Goal: Task Accomplishment & Management: Use online tool/utility

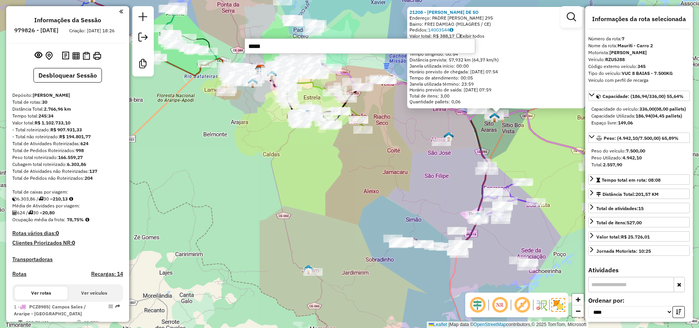
select select "*********"
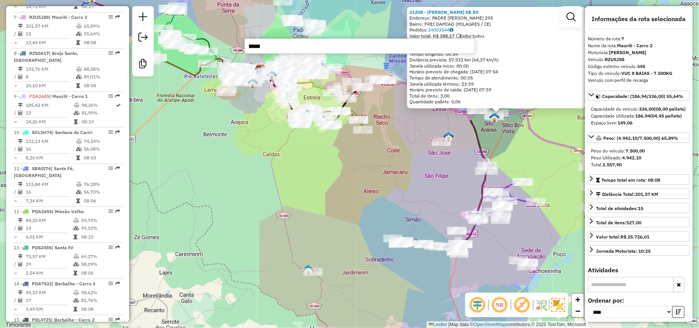
drag, startPoint x: 294, startPoint y: 198, endPoint x: 290, endPoint y: 230, distance: 31.7
click at [289, 233] on div "21208 - [PERSON_NAME] DE SO Endereço: PADRE [PERSON_NAME] 295 Bairro: FREI DAMI…" at bounding box center [349, 164] width 699 height 328
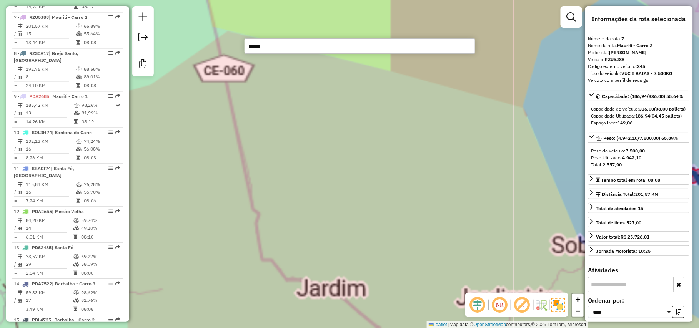
click at [343, 252] on div "21208 - [PERSON_NAME] DE SO Endereço: PADRE [PERSON_NAME] 295 Bairro: FREI DAMI…" at bounding box center [349, 164] width 699 height 328
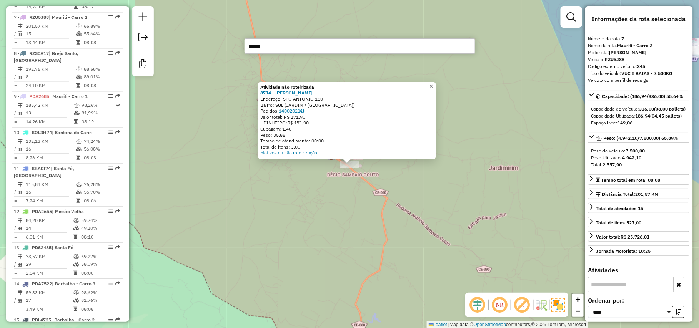
click at [406, 240] on div "Atividade não roteirizada 8714 - [PERSON_NAME] GONC Endereço: STO ANTONIO 180 B…" at bounding box center [349, 164] width 699 height 328
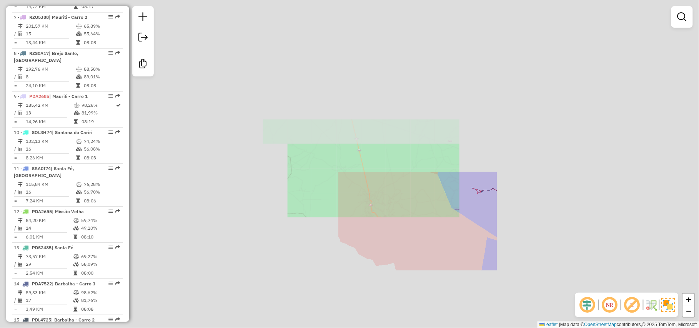
drag, startPoint x: 466, startPoint y: 242, endPoint x: 463, endPoint y: 245, distance: 4.1
click at [463, 245] on div "Janela de atendimento Grade de atendimento Capacidade Transportadoras Veículos …" at bounding box center [349, 164] width 699 height 328
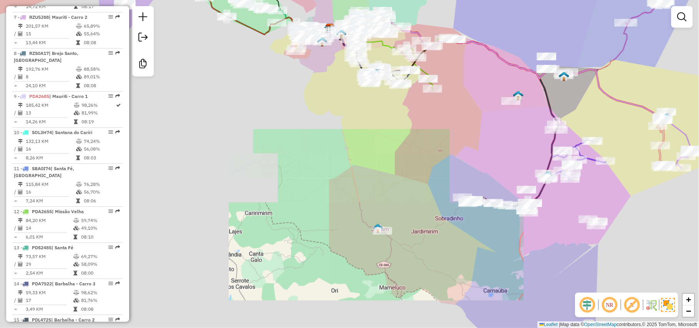
click at [370, 282] on div "Janela de atendimento Grade de atendimento Capacidade Transportadoras Veículos …" at bounding box center [349, 164] width 699 height 328
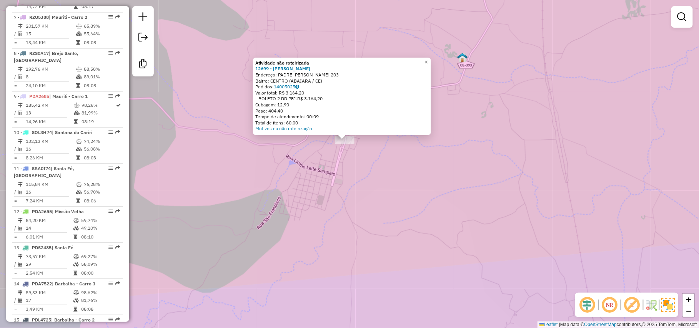
click at [446, 225] on div "Atividade não roteirizada 12699 - [PERSON_NAME]: PADRE IBIAPINA 203 Bairro: [GE…" at bounding box center [349, 164] width 699 height 328
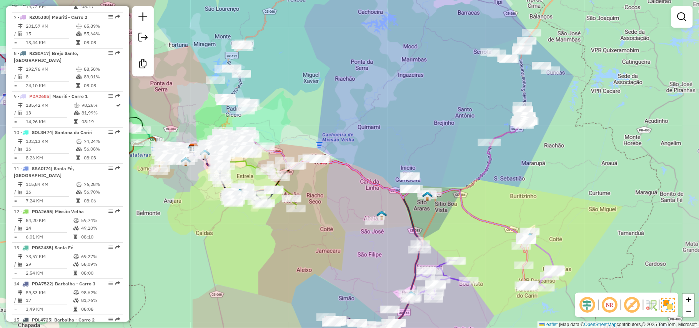
drag, startPoint x: 583, startPoint y: 188, endPoint x: 518, endPoint y: 188, distance: 64.9
click at [518, 188] on div "Janela de atendimento Grade de atendimento Capacidade Transportadoras Veículos …" at bounding box center [349, 164] width 699 height 328
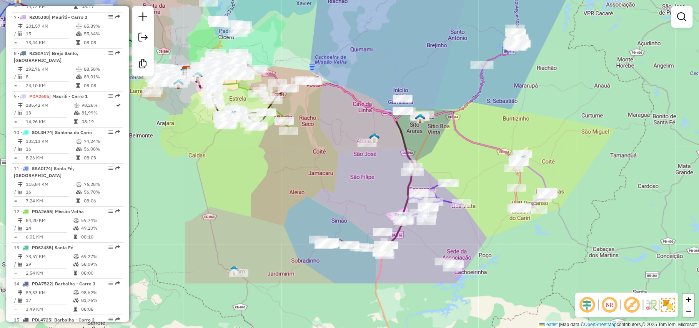
drag, startPoint x: 519, startPoint y: 194, endPoint x: 512, endPoint y: 117, distance: 78.0
click at [512, 117] on div "Janela de atendimento Grade de atendimento Capacidade Transportadoras Veículos …" at bounding box center [349, 164] width 699 height 328
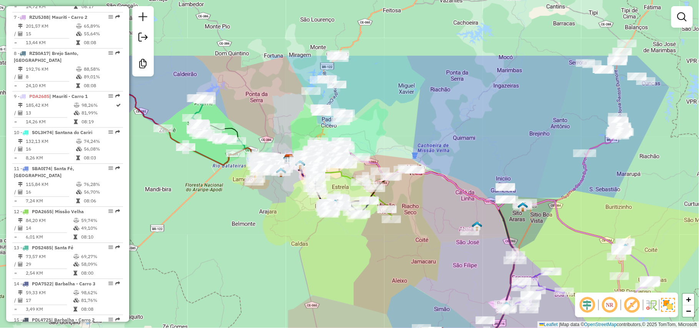
drag, startPoint x: 512, startPoint y: 117, endPoint x: 615, endPoint y: 205, distance: 135.4
click at [615, 205] on div "Janela de atendimento Grade de atendimento Capacidade Transportadoras Veículos …" at bounding box center [349, 164] width 699 height 328
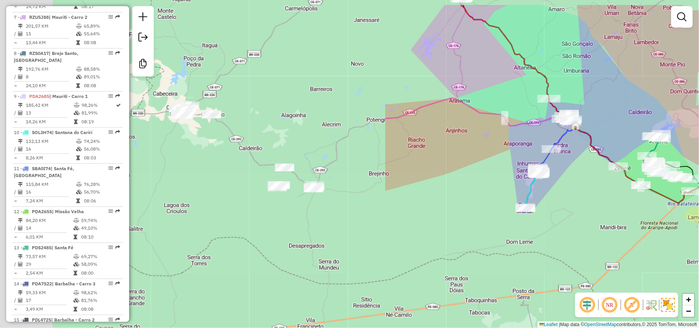
drag, startPoint x: 154, startPoint y: 230, endPoint x: 609, endPoint y: 268, distance: 456.5
click at [609, 268] on div "Janela de atendimento Grade de atendimento Capacidade Transportadoras Veículos …" at bounding box center [349, 164] width 699 height 328
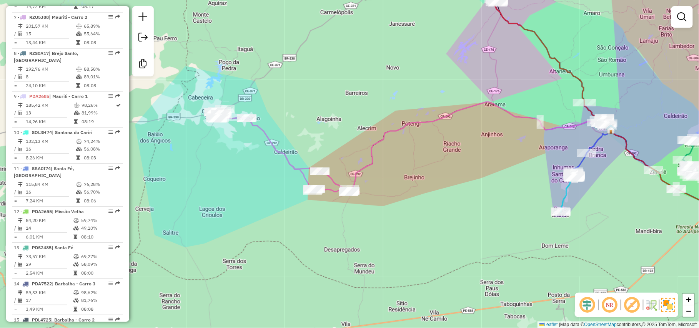
drag, startPoint x: 389, startPoint y: 266, endPoint x: 420, endPoint y: 270, distance: 30.6
click at [420, 270] on div "Janela de atendimento Grade de atendimento Capacidade Transportadoras Veículos …" at bounding box center [349, 164] width 699 height 328
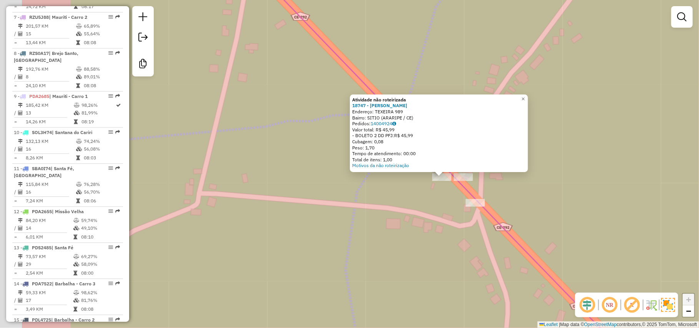
drag, startPoint x: 340, startPoint y: 243, endPoint x: 432, endPoint y: 256, distance: 93.1
click at [432, 256] on div "Atividade não roteirizada 18747 - EDILEUDO FERNANDES Endereço: TEXEIRA 989 Bair…" at bounding box center [349, 164] width 699 height 328
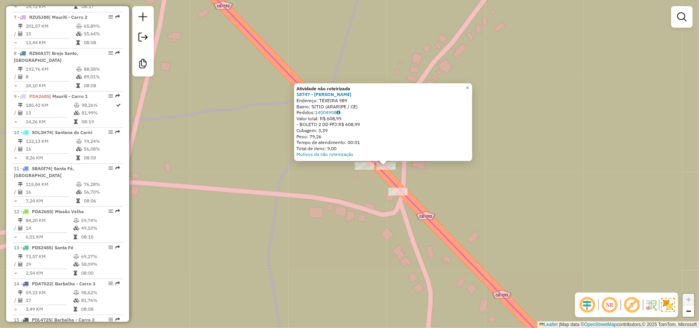
drag, startPoint x: 370, startPoint y: 225, endPoint x: 420, endPoint y: 227, distance: 50.4
click at [420, 227] on div "Atividade não roteirizada 18747 - EDILEUDO FERNANDES Endereço: TEXEIRA 989 Bair…" at bounding box center [349, 164] width 699 height 328
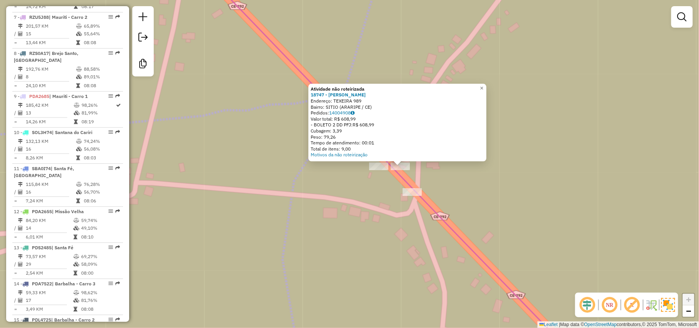
drag, startPoint x: 420, startPoint y: 227, endPoint x: 544, endPoint y: 231, distance: 124.2
click at [544, 231] on div "Atividade não roteirizada 18747 - EDILEUDO FERNANDES Endereço: TEXEIRA 989 Bair…" at bounding box center [349, 164] width 699 height 328
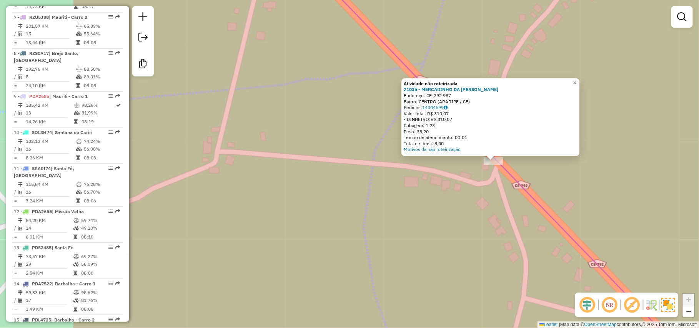
drag, startPoint x: 449, startPoint y: 246, endPoint x: 571, endPoint y: 245, distance: 121.4
click at [571, 245] on div "Atividade não roteirizada 21035 - MERCADINHO DA [PERSON_NAME]: CE-292 987 Bairr…" at bounding box center [349, 164] width 699 height 328
click at [532, 274] on div "Atividade não roteirizada 21035 - MERCADINHO DA [PERSON_NAME]: CE-292 987 Bairr…" at bounding box center [349, 164] width 699 height 328
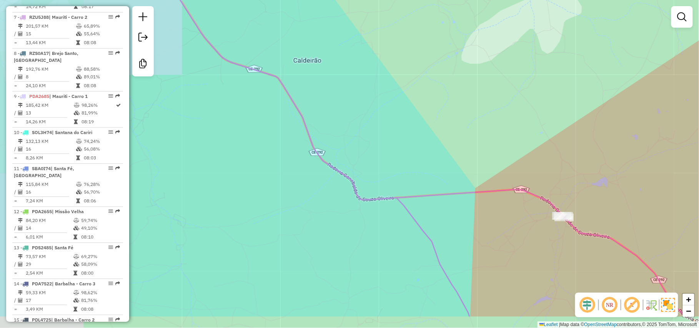
drag, startPoint x: 497, startPoint y: 231, endPoint x: 520, endPoint y: 178, distance: 58.2
click at [520, 178] on icon at bounding box center [409, 119] width 556 height 394
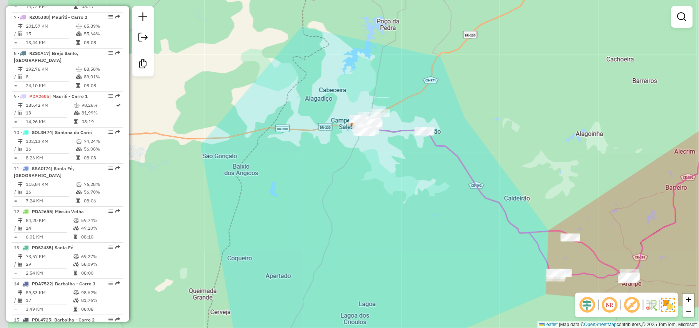
drag, startPoint x: 362, startPoint y: 191, endPoint x: 400, endPoint y: 245, distance: 65.8
click at [400, 245] on div "Janela de atendimento Grade de atendimento Capacidade Transportadoras Veículos …" at bounding box center [349, 164] width 699 height 328
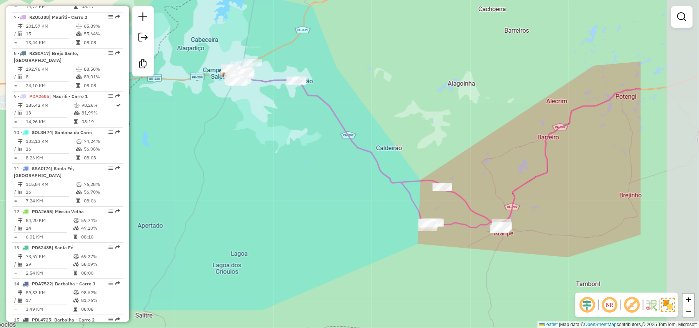
drag, startPoint x: 450, startPoint y: 260, endPoint x: 321, endPoint y: 209, distance: 138.0
click at [321, 209] on div "Janela de atendimento Grade de atendimento Capacidade Transportadoras Veículos …" at bounding box center [349, 164] width 699 height 328
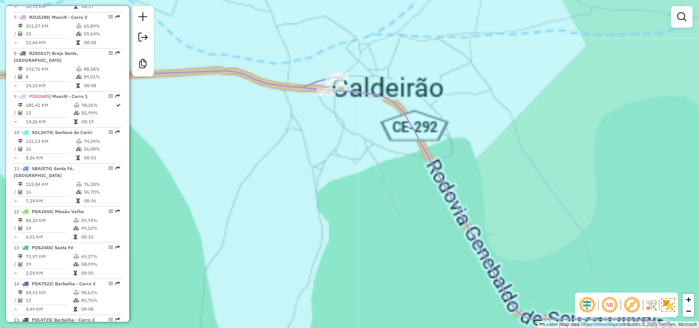
drag, startPoint x: 299, startPoint y: 128, endPoint x: 314, endPoint y: 185, distance: 59.2
click at [314, 192] on div "Janela de atendimento Grade de atendimento Capacidade Transportadoras Veículos …" at bounding box center [349, 164] width 699 height 328
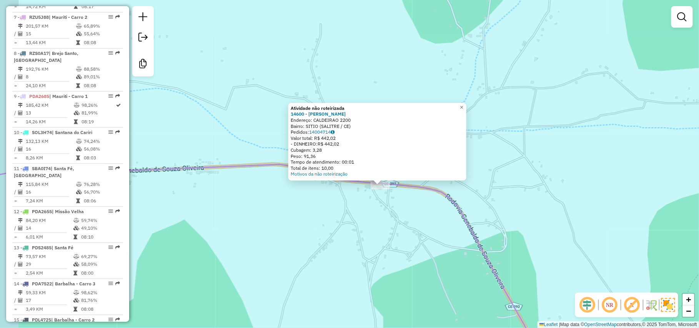
drag, startPoint x: 340, startPoint y: 187, endPoint x: 475, endPoint y: 269, distance: 158.2
click at [475, 269] on div "Atividade não roteirizada 14600 - [PERSON_NAME]: CALDEIRAO 2200 Bairro: SITIO (…" at bounding box center [349, 164] width 699 height 328
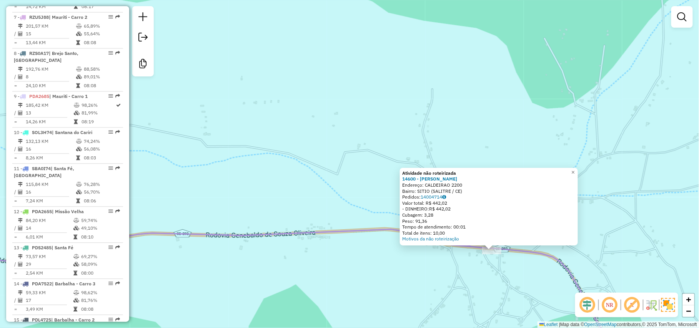
drag, startPoint x: 457, startPoint y: 277, endPoint x: 398, endPoint y: 258, distance: 61.8
click at [457, 277] on div "Atividade não roteirizada 14600 - [PERSON_NAME]: CALDEIRAO 2200 Bairro: SITIO (…" at bounding box center [349, 164] width 699 height 328
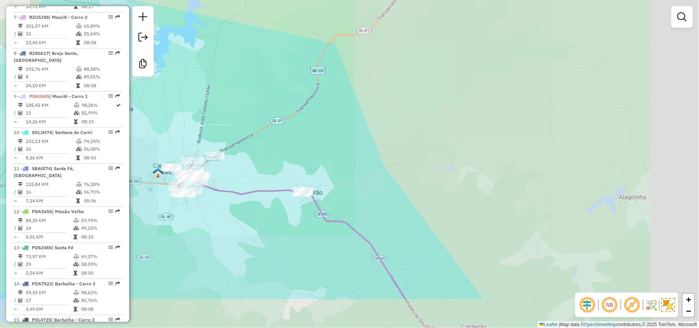
drag, startPoint x: 529, startPoint y: 143, endPoint x: 398, endPoint y: 60, distance: 154.8
click at [398, 60] on div "Janela de atendimento Grade de atendimento Capacidade Transportadoras Veículos …" at bounding box center [349, 164] width 699 height 328
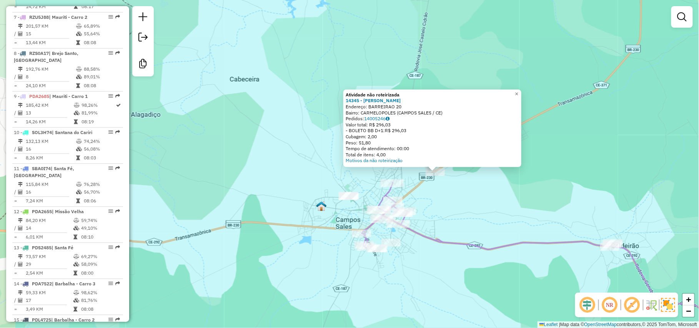
drag, startPoint x: 428, startPoint y: 234, endPoint x: 513, endPoint y: 241, distance: 85.6
click at [513, 241] on icon at bounding box center [560, 276] width 397 height 187
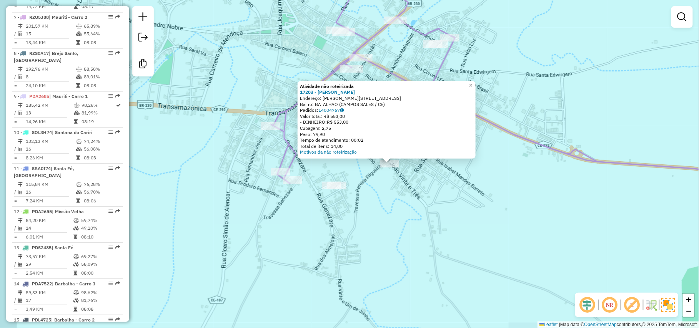
drag, startPoint x: 428, startPoint y: 264, endPoint x: 452, endPoint y: 264, distance: 23.8
click at [452, 264] on div "Atividade não roteirizada 17283 - [PERSON_NAME]: [PERSON_NAME][STREET_ADDRESS] …" at bounding box center [349, 164] width 699 height 328
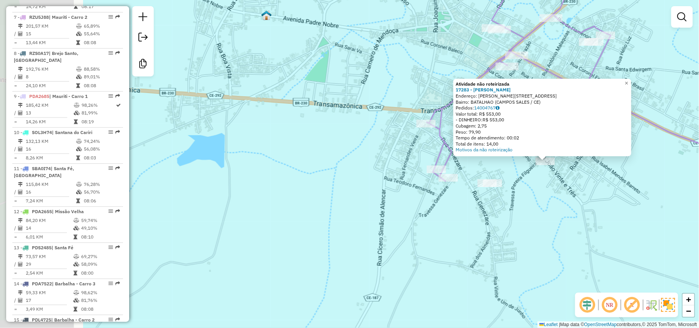
drag, startPoint x: 452, startPoint y: 264, endPoint x: 605, endPoint y: 261, distance: 152.9
click at [605, 261] on div "Atividade não roteirizada 17283 - [PERSON_NAME]: [PERSON_NAME][STREET_ADDRESS] …" at bounding box center [349, 164] width 699 height 328
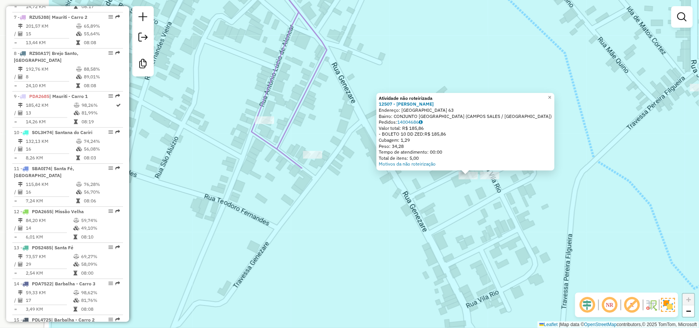
drag, startPoint x: 334, startPoint y: 205, endPoint x: 441, endPoint y: 216, distance: 107.7
click at [441, 216] on div "Atividade não roteirizada 12507 - [PERSON_NAME]: VILA RIO 63 Bairro: CONJUNTO […" at bounding box center [349, 164] width 699 height 328
click at [493, 184] on div "Atividade não roteirizada 12507 - [PERSON_NAME]: VILA RIO 63 Bairro: CONJUNTO […" at bounding box center [349, 164] width 699 height 328
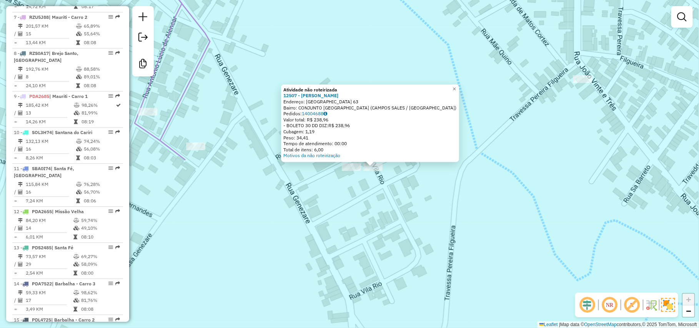
drag, startPoint x: 452, startPoint y: 222, endPoint x: 583, endPoint y: 239, distance: 131.8
click at [583, 239] on div "Atividade não roteirizada 12507 - [PERSON_NAME]: [GEOGRAPHIC_DATA] 63 Bairro: C…" at bounding box center [349, 164] width 699 height 328
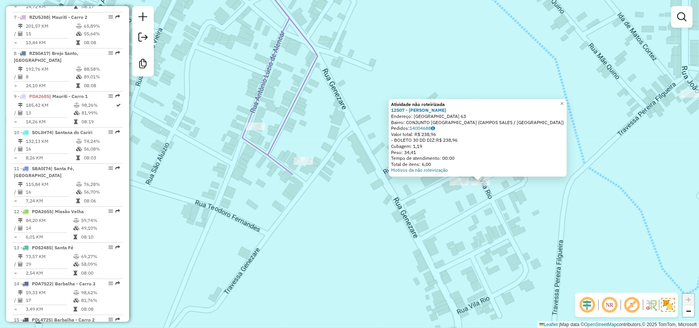
click at [583, 239] on div "Atividade não roteirizada 12507 - [PERSON_NAME]: [GEOGRAPHIC_DATA] 63 Bairro: C…" at bounding box center [349, 164] width 699 height 328
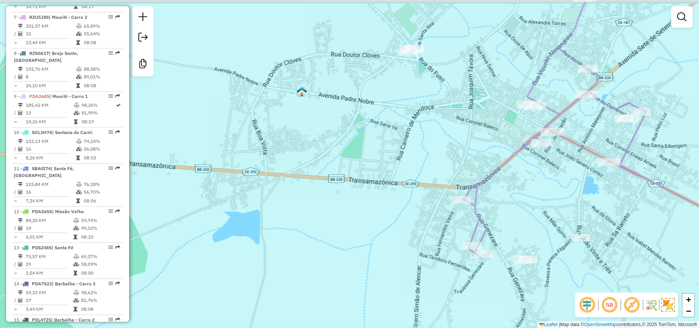
drag, startPoint x: 512, startPoint y: 180, endPoint x: 466, endPoint y: 292, distance: 121.0
click at [466, 292] on div "Janela de atendimento Grade de atendimento Capacidade Transportadoras Veículos …" at bounding box center [349, 164] width 699 height 328
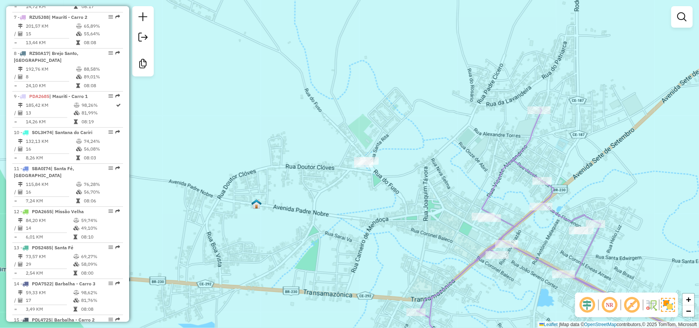
drag, startPoint x: 417, startPoint y: 154, endPoint x: 391, endPoint y: 141, distance: 28.9
click at [391, 141] on div "Janela de atendimento Grade de atendimento Capacidade Transportadoras Veículos …" at bounding box center [349, 164] width 699 height 328
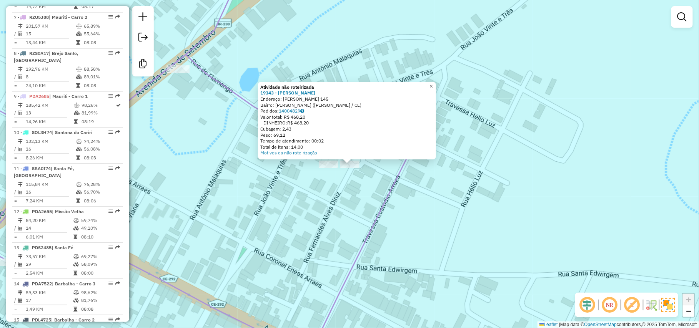
click at [328, 172] on div "Atividade não roteirizada 19343 - [PERSON_NAME] Endereço: [PERSON_NAME] 145 Bai…" at bounding box center [349, 164] width 699 height 328
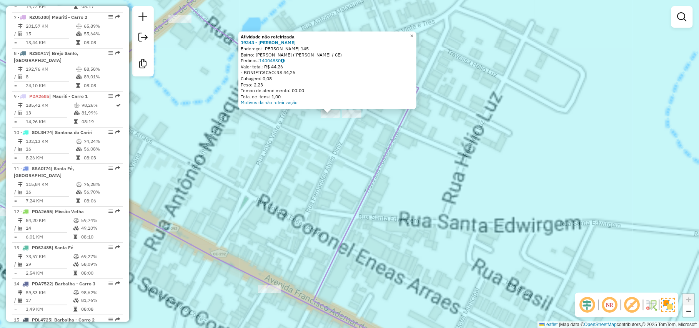
drag, startPoint x: 402, startPoint y: 204, endPoint x: 429, endPoint y: 210, distance: 28.0
click at [413, 209] on div "Atividade não roteirizada 19343 - [PERSON_NAME] Endereço: [PERSON_NAME] 145 Bai…" at bounding box center [349, 164] width 699 height 328
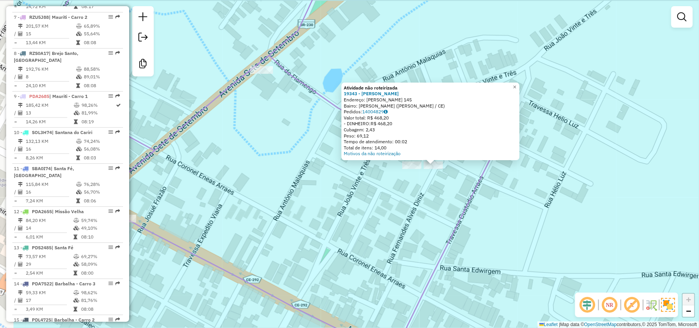
drag, startPoint x: 407, startPoint y: 211, endPoint x: 494, endPoint y: 212, distance: 86.8
click at [494, 212] on div "Atividade não roteirizada 19343 - [PERSON_NAME] Endereço: [PERSON_NAME] 145 Bai…" at bounding box center [349, 164] width 699 height 328
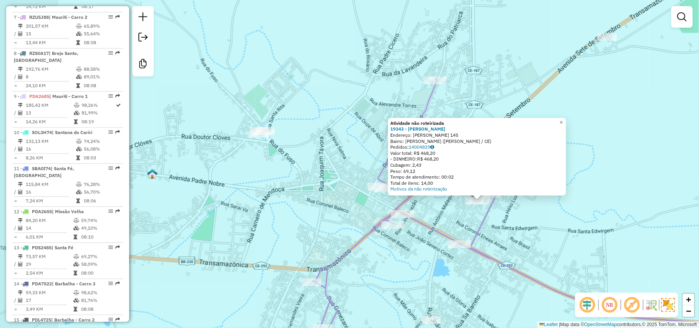
drag, startPoint x: 474, startPoint y: 240, endPoint x: 466, endPoint y: 239, distance: 7.3
click at [474, 240] on icon at bounding box center [619, 262] width 299 height 141
select select "*********"
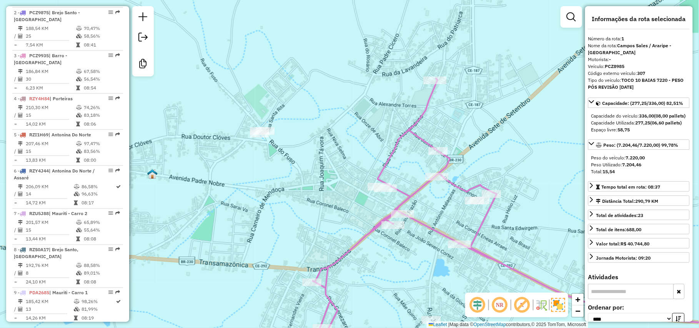
scroll to position [303, 0]
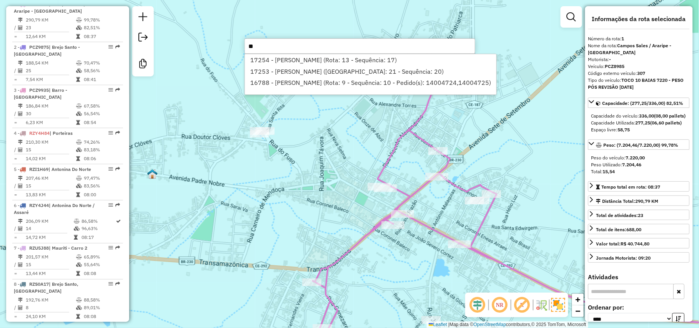
type input "*"
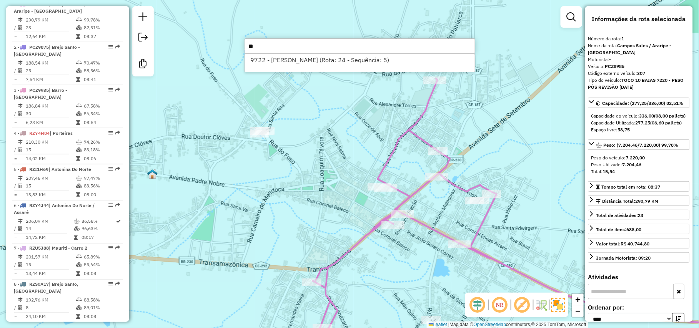
type input "*"
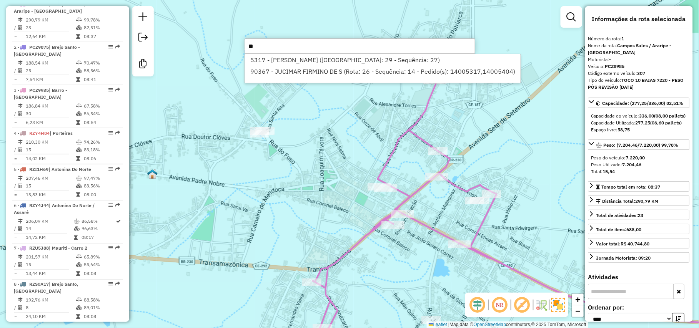
type input "*"
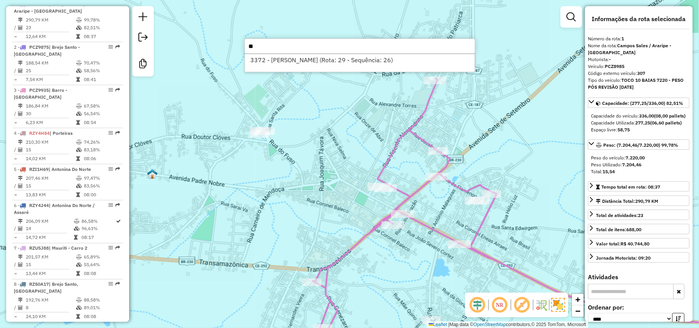
type input "*"
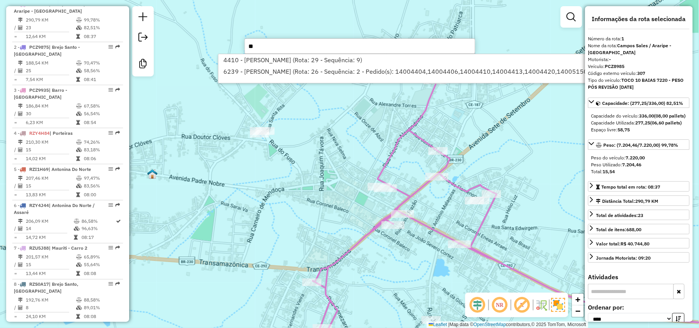
type input "*"
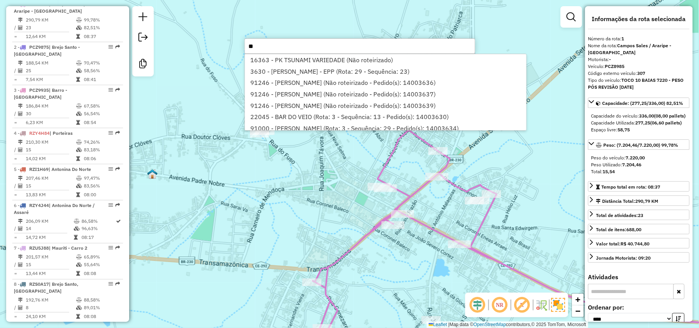
type input "*"
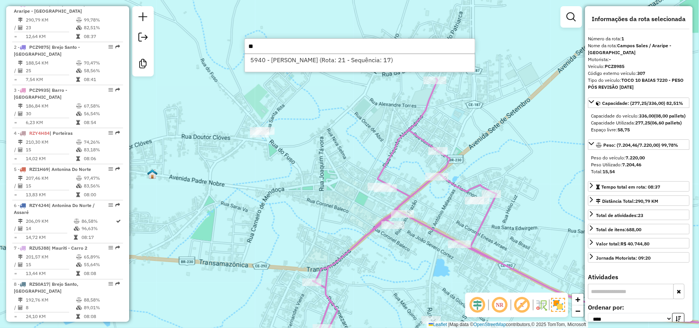
type input "*"
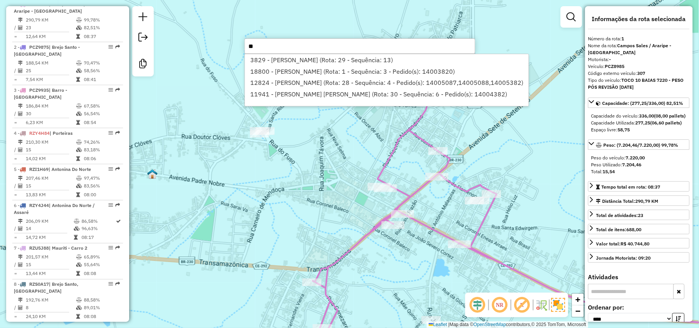
type input "*"
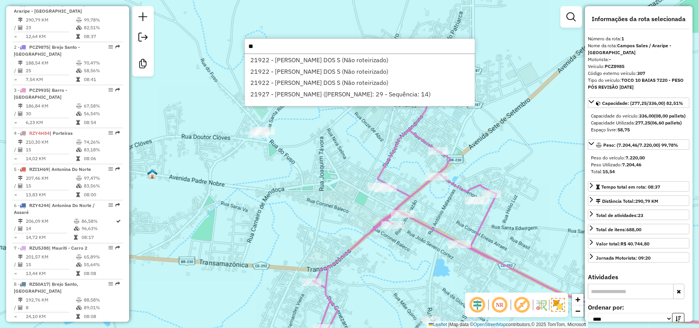
type input "*"
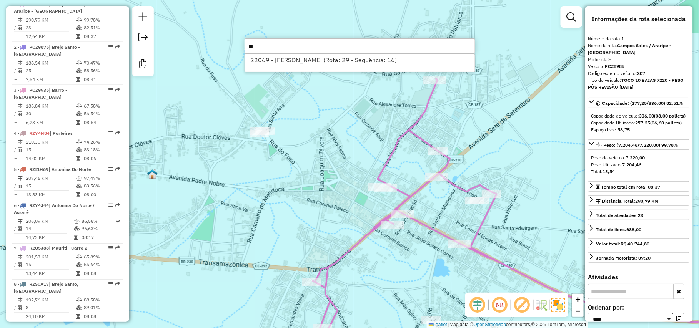
type input "*"
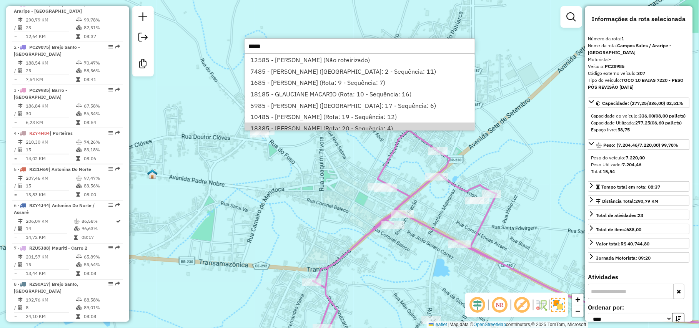
scroll to position [61, 0]
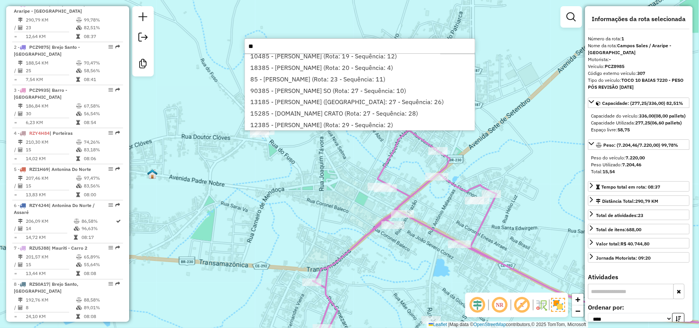
type input "*"
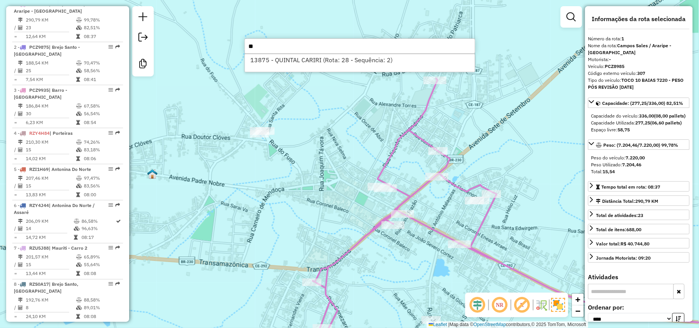
type input "*"
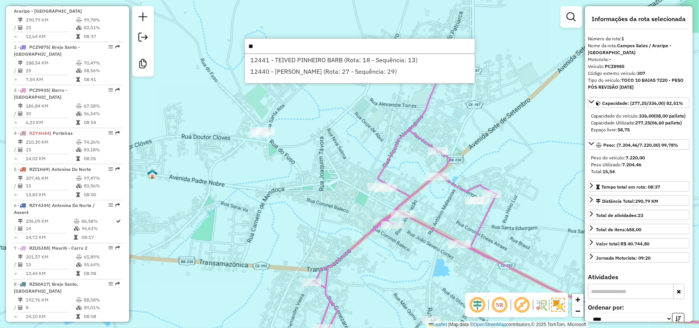
type input "*"
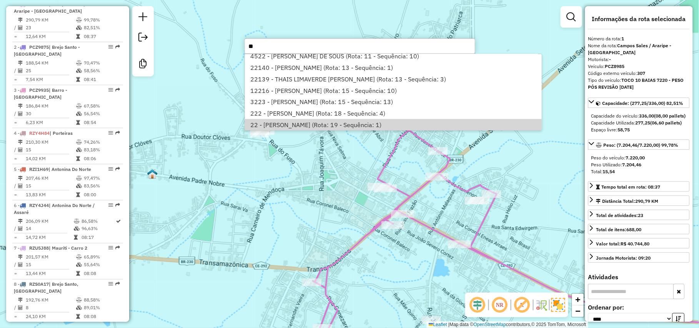
scroll to position [198, 0]
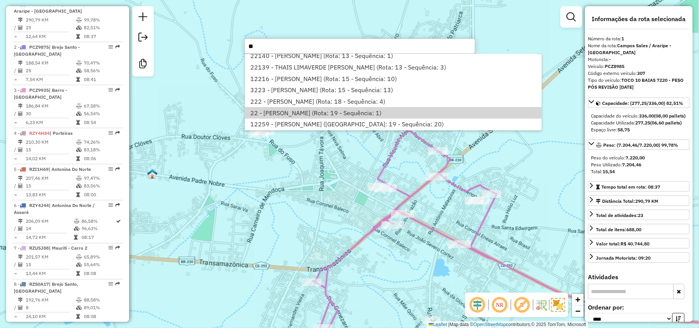
type input "*"
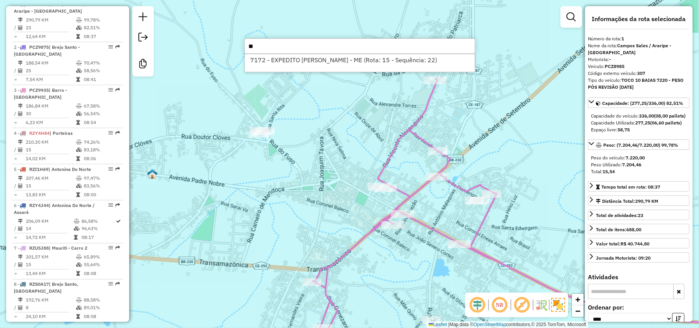
type input "*"
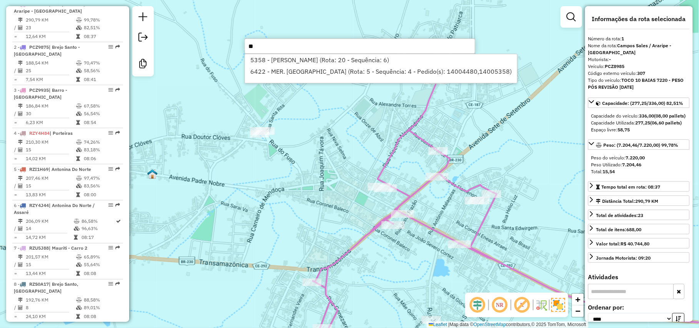
type input "*"
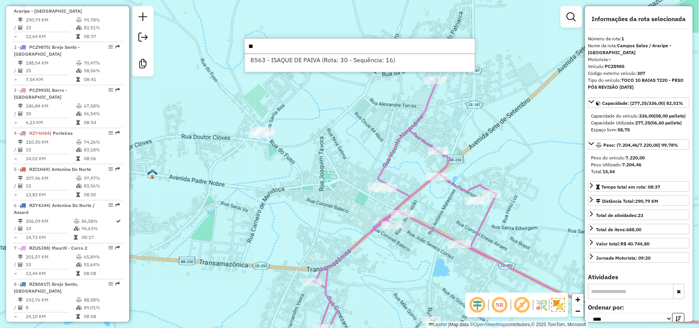
type input "*"
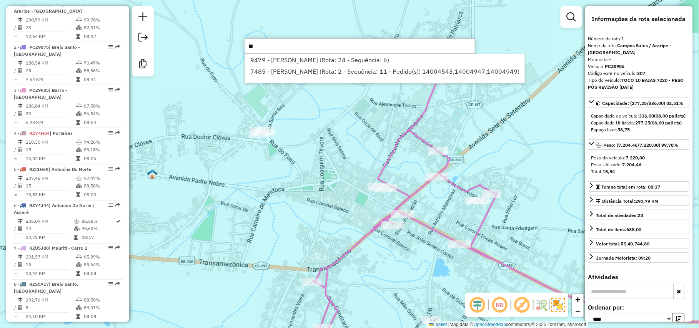
type input "*"
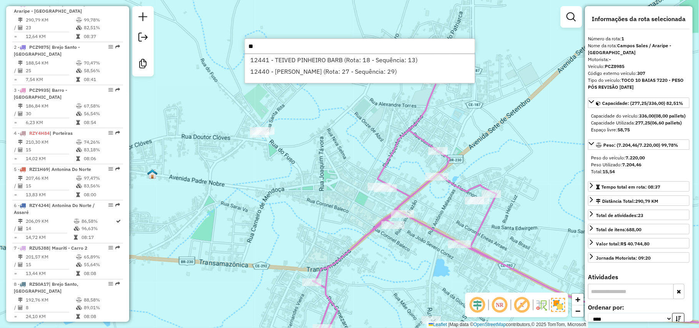
type input "*"
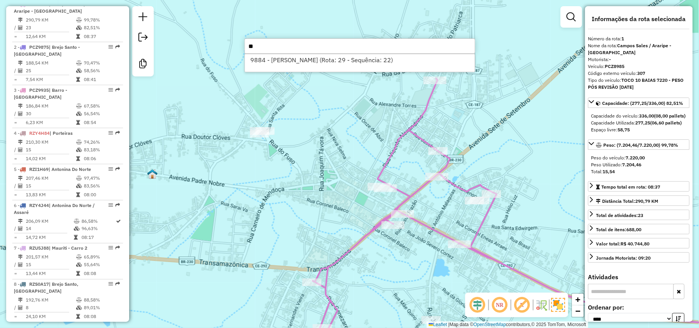
type input "*"
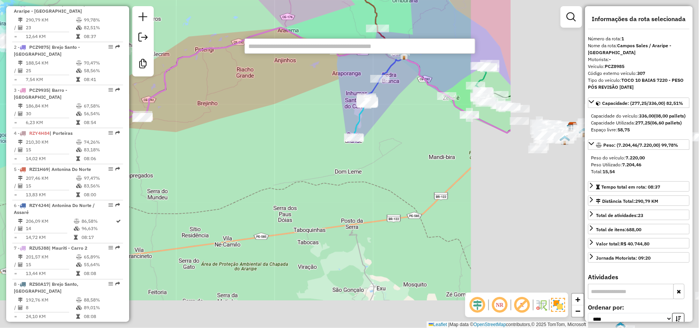
drag, startPoint x: 332, startPoint y: 170, endPoint x: 206, endPoint y: 151, distance: 127.5
click at [206, 151] on div "Janela de atendimento Grade de atendimento Capacidade Transportadoras Veículos …" at bounding box center [349, 164] width 699 height 328
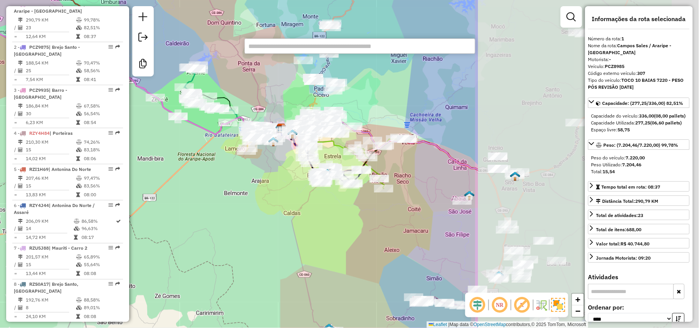
drag, startPoint x: 378, startPoint y: 176, endPoint x: 143, endPoint y: 171, distance: 234.8
click at [117, 174] on hb-router-mapa "Informações da Sessão 979826 - [DATE] Criação: [DATE] 18:26 Desbloquear Sessão …" at bounding box center [349, 164] width 699 height 328
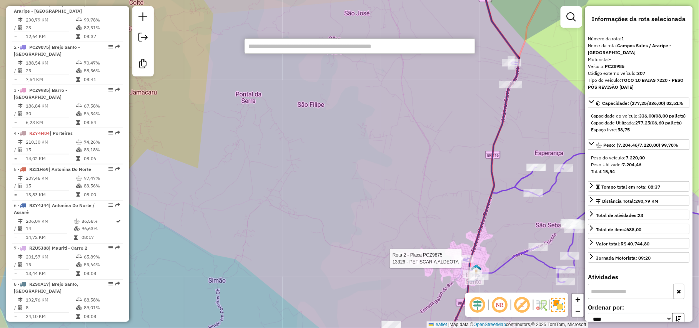
click at [460, 263] on div at bounding box center [463, 259] width 19 height 8
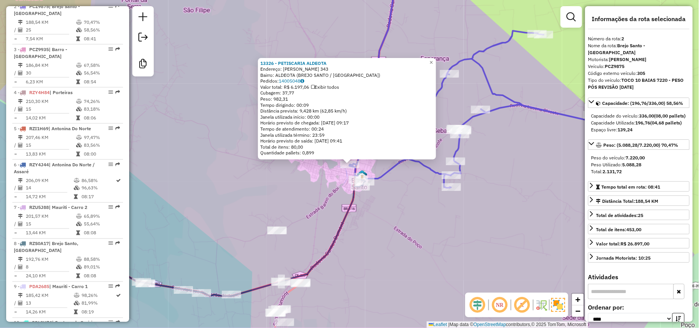
scroll to position [346, 0]
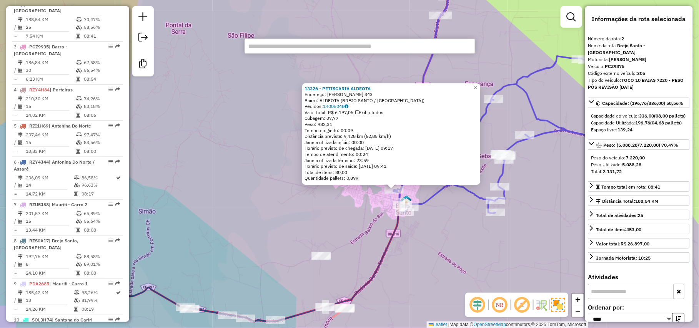
drag, startPoint x: 314, startPoint y: 217, endPoint x: 448, endPoint y: 342, distance: 183.2
click at [448, 328] on html "Aguarde... Pop-up bloqueado! Seu navegador bloqueou automáticamente a abertura …" at bounding box center [349, 164] width 699 height 328
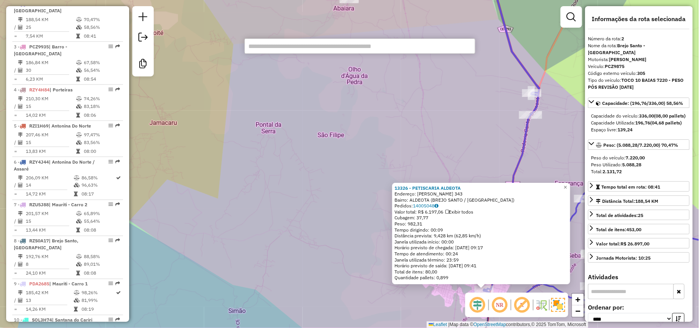
click at [307, 44] on input "text" at bounding box center [359, 45] width 231 height 15
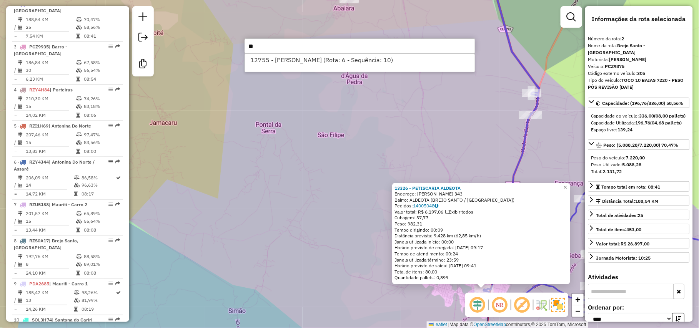
type input "*"
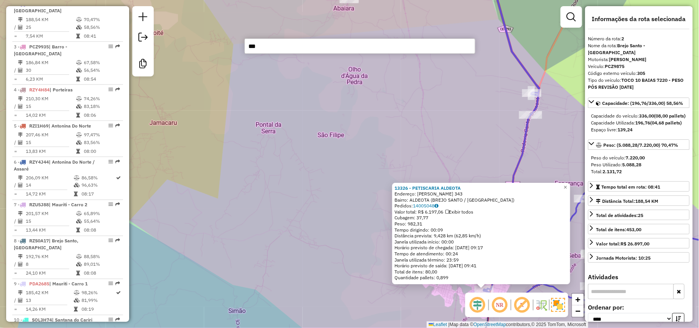
type input "****"
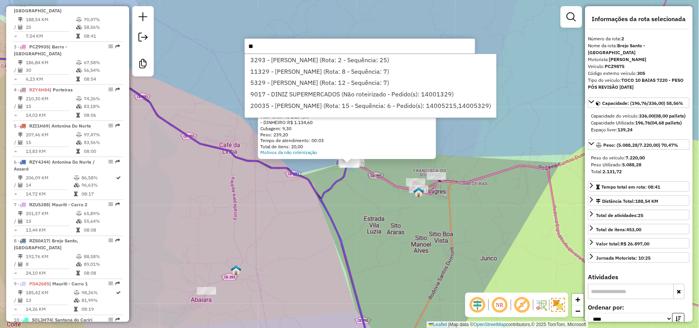
type input "*"
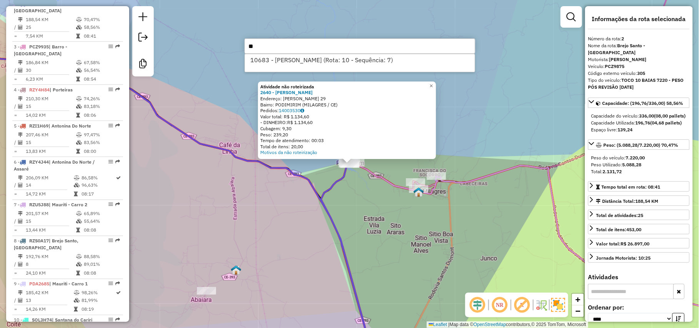
type input "*"
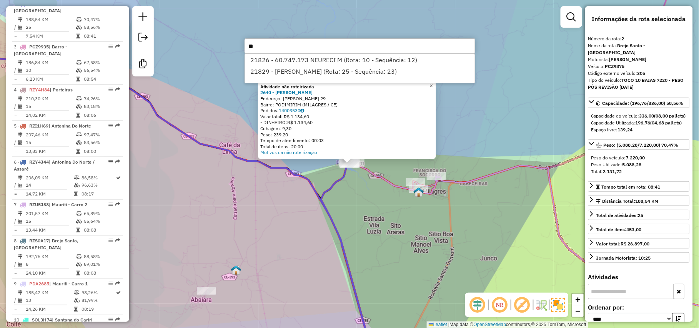
type input "*"
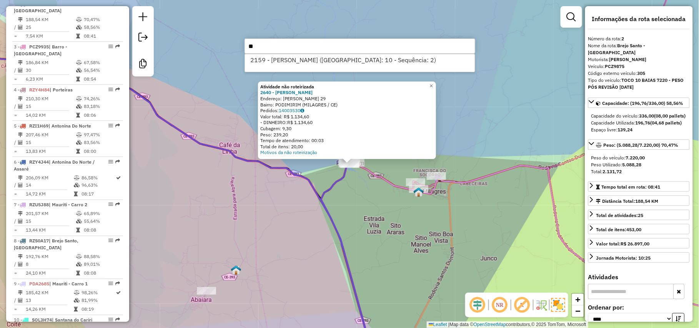
type input "*"
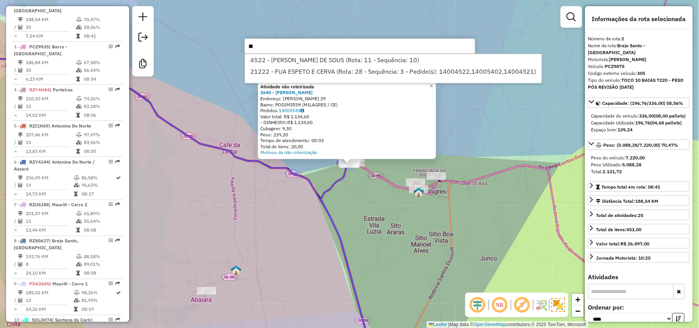
type input "*"
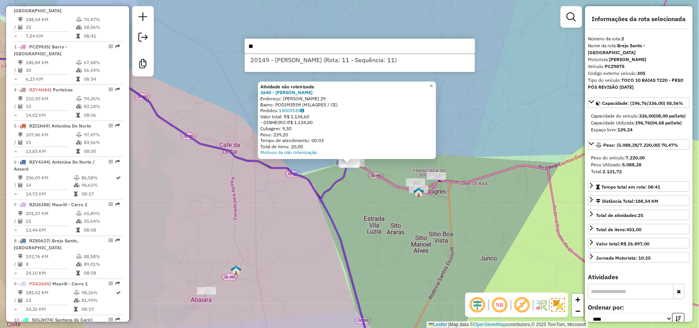
type input "*"
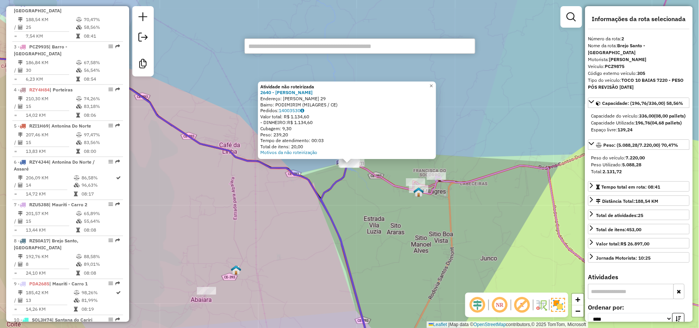
click at [280, 234] on div "Atividade não roteirizada 2640 - [PERSON_NAME]: [PERSON_NAME] 29 Bairro: PODIMI…" at bounding box center [349, 164] width 699 height 328
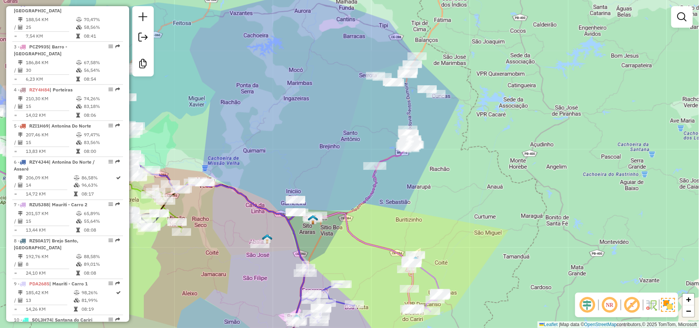
click at [452, 222] on div "Janela de atendimento Grade de atendimento Capacidade Transportadoras Veículos …" at bounding box center [349, 164] width 699 height 328
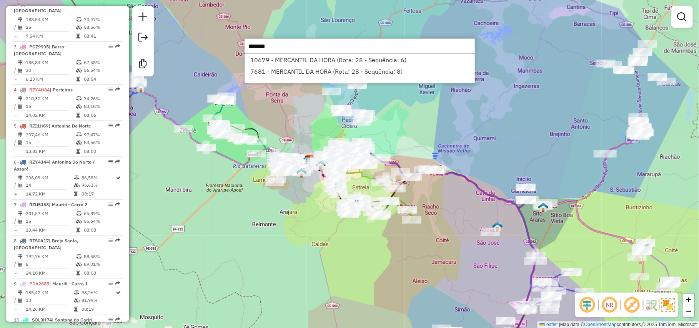
type input "*******"
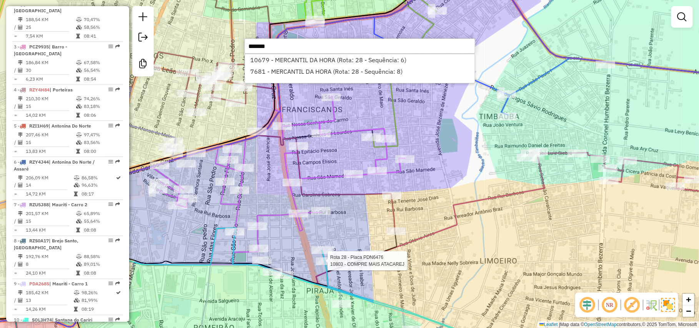
select select "*********"
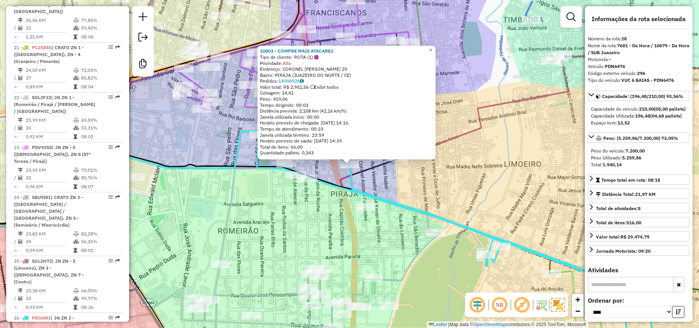
scroll to position [1437, 0]
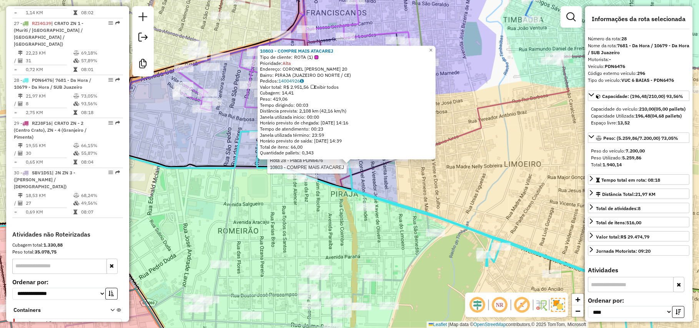
click at [254, 238] on div "Rota 28 - Placa PDN6476 10803 - COMPRE MAIS ATACAREJ 10803 - COMPRE MAIS ATACAR…" at bounding box center [349, 164] width 699 height 328
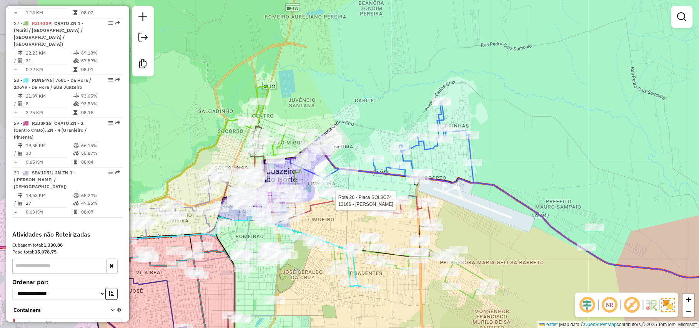
select select "*********"
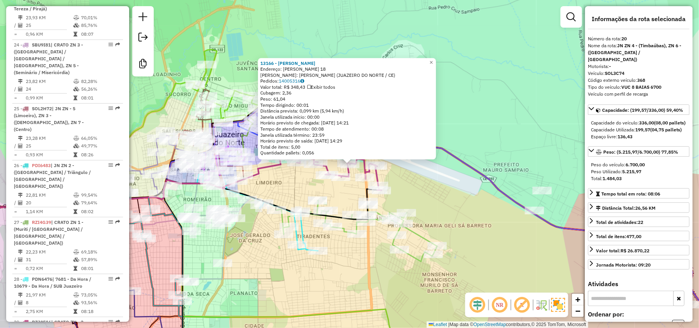
scroll to position [1075, 0]
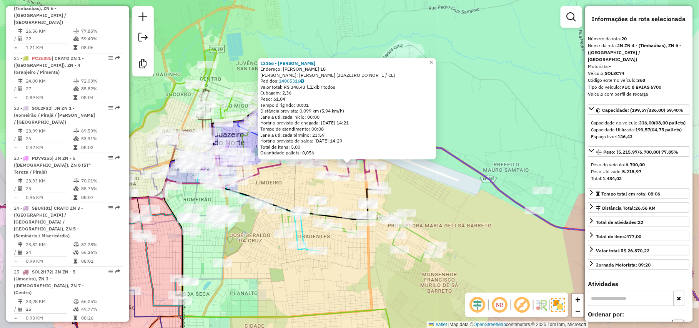
click at [482, 239] on div "13166 - [PERSON_NAME]: [PERSON_NAME] 18 [PERSON_NAME]: [PERSON_NAME] ([GEOGRAPH…" at bounding box center [349, 164] width 699 height 328
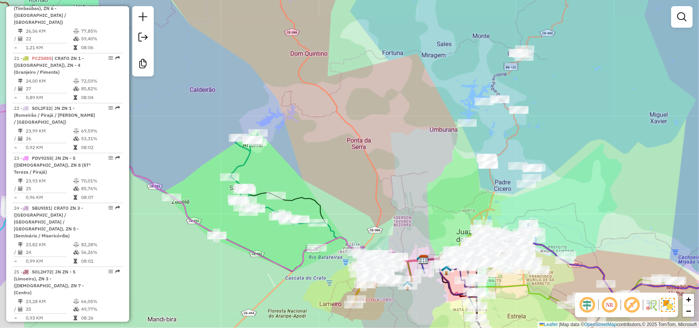
drag, startPoint x: 536, startPoint y: 194, endPoint x: 607, endPoint y: 223, distance: 76.7
click at [607, 223] on div "Janela de atendimento Grade de atendimento Capacidade Transportadoras Veículos …" at bounding box center [349, 164] width 699 height 328
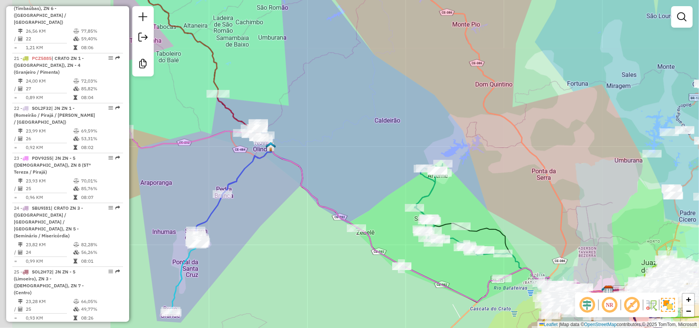
drag, startPoint x: 409, startPoint y: 200, endPoint x: 589, endPoint y: 231, distance: 182.7
click at [589, 231] on div "Janela de atendimento Grade de atendimento Capacidade Transportadoras Veículos …" at bounding box center [349, 164] width 699 height 328
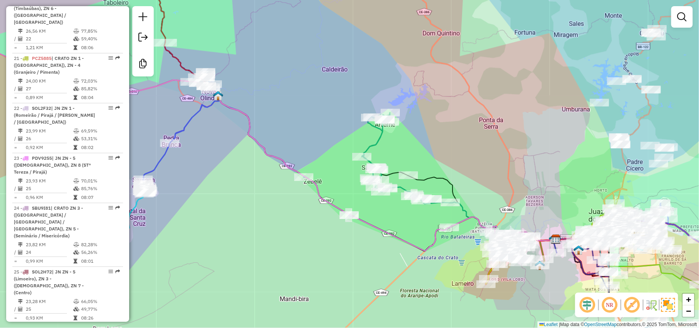
drag, startPoint x: 328, startPoint y: 157, endPoint x: 275, endPoint y: 106, distance: 73.4
click at [275, 106] on div "Janela de atendimento Grade de atendimento Capacidade Transportadoras Veículos …" at bounding box center [349, 164] width 699 height 328
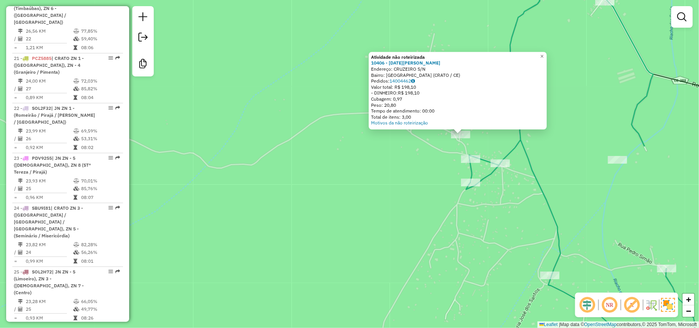
click at [434, 208] on div "Atividade não roteirizada 10406 - [DATE][PERSON_NAME]: CRUZEIRO S/N Bairro: [GE…" at bounding box center [349, 164] width 699 height 328
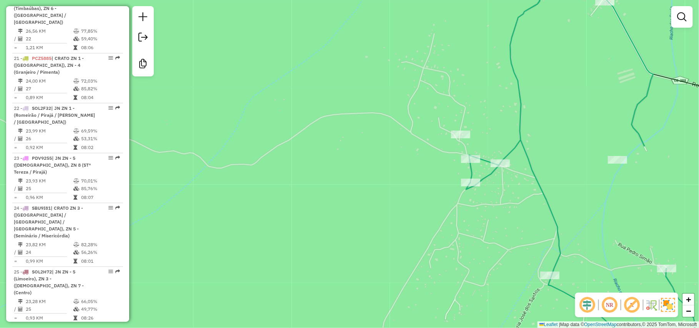
drag, startPoint x: 390, startPoint y: 232, endPoint x: 257, endPoint y: 148, distance: 157.1
click at [257, 148] on div "Atividade não roteirizada 10406 - [DATE][PERSON_NAME]: CRUZEIRO S/N Bairro: [GE…" at bounding box center [349, 164] width 699 height 328
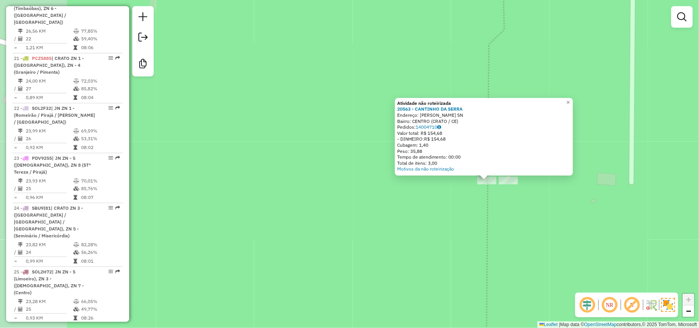
drag, startPoint x: 401, startPoint y: 220, endPoint x: 538, endPoint y: 236, distance: 137.7
click at [538, 236] on div "Atividade não roteirizada 20563 - CANTINHO DA SERRA Endereço: SRO ANTONIO - SER…" at bounding box center [349, 164] width 699 height 328
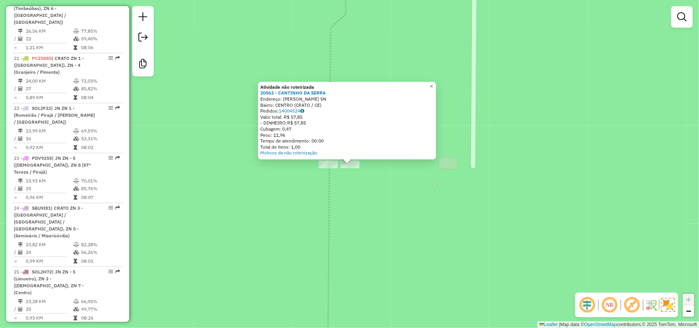
click at [513, 184] on div "Atividade não roteirizada 20563 - CANTINHO DA SERRA Endereço: SRO ANTONIO - SER…" at bounding box center [349, 164] width 699 height 328
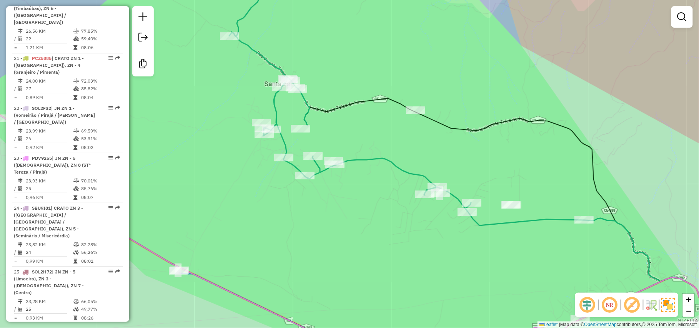
drag, startPoint x: 417, startPoint y: 91, endPoint x: 446, endPoint y: 163, distance: 77.4
click at [451, 164] on div "Janela de atendimento Grade de atendimento Capacidade Transportadoras Veículos …" at bounding box center [349, 164] width 699 height 328
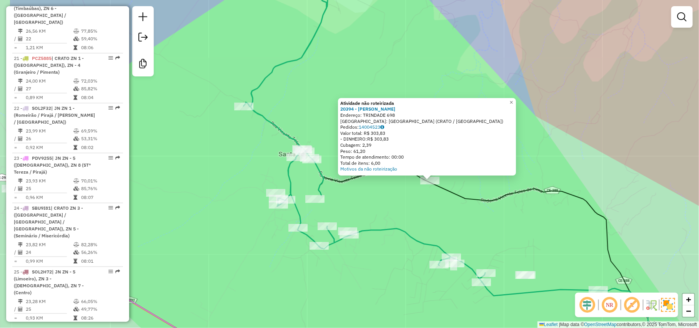
click at [514, 224] on div "Atividade não roteirizada 20394 - DIOGENES GONCALVES Endereço: TRINDADE 698 Bai…" at bounding box center [349, 164] width 699 height 328
click at [512, 226] on div "Atividade não roteirizada 20394 - DIOGENES GONCALVES Endereço: TRINDADE 698 Bai…" at bounding box center [349, 164] width 699 height 328
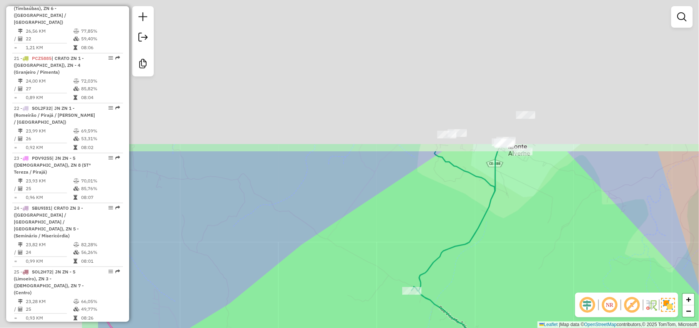
drag, startPoint x: 289, startPoint y: 51, endPoint x: 460, endPoint y: 237, distance: 251.8
click at [477, 257] on div "Janela de atendimento Grade de atendimento Capacidade Transportadoras Veículos …" at bounding box center [349, 164] width 699 height 328
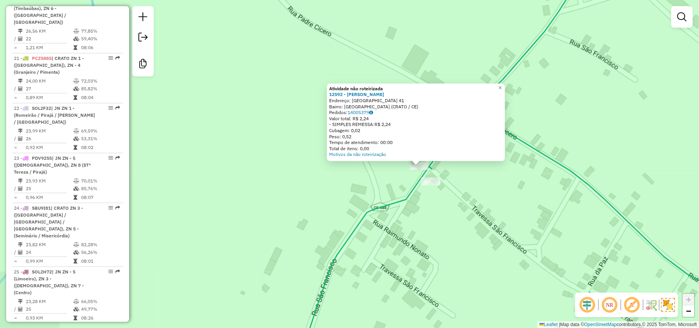
drag, startPoint x: 361, startPoint y: 210, endPoint x: 431, endPoint y: 211, distance: 69.9
click at [431, 211] on div "Atividade não roteirizada 12592 - [PERSON_NAME]: SAO FRANCISCO 41 Bairro: [GEOG…" at bounding box center [349, 164] width 699 height 328
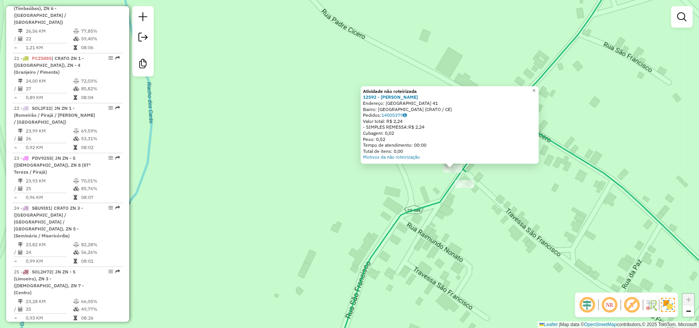
drag, startPoint x: 431, startPoint y: 211, endPoint x: 464, endPoint y: 214, distance: 33.2
click at [464, 214] on div "Atividade não roteirizada 12592 - [PERSON_NAME]: SAO FRANCISCO 41 Bairro: [GEOG…" at bounding box center [349, 164] width 699 height 328
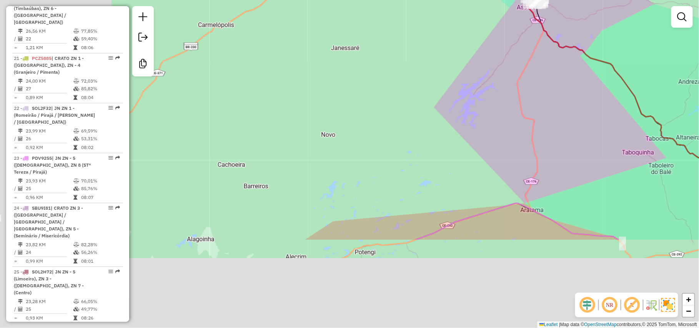
drag, startPoint x: 380, startPoint y: 199, endPoint x: 505, endPoint y: 121, distance: 147.6
click at [523, 105] on div "Janela de atendimento Grade de atendimento Capacidade Transportadoras Veículos …" at bounding box center [349, 164] width 699 height 328
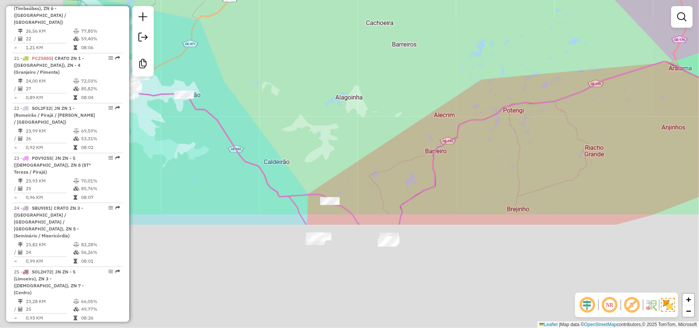
drag, startPoint x: 472, startPoint y: 166, endPoint x: 547, endPoint y: 91, distance: 106.2
click at [547, 91] on div "Janela de atendimento Grade de atendimento Capacidade Transportadoras Veículos …" at bounding box center [349, 164] width 699 height 328
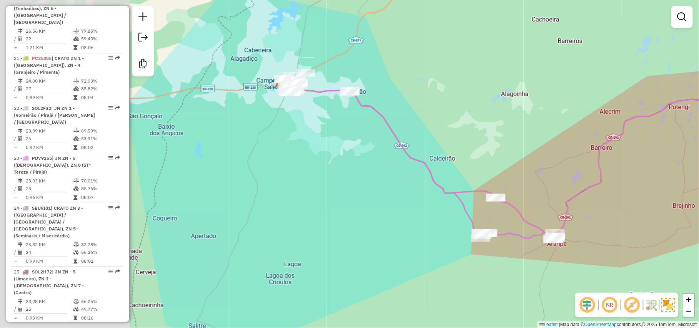
drag, startPoint x: 331, startPoint y: 220, endPoint x: 477, endPoint y: 221, distance: 146.4
click at [477, 221] on div "Janela de atendimento Grade de atendimento Capacidade Transportadoras Veículos …" at bounding box center [349, 164] width 699 height 328
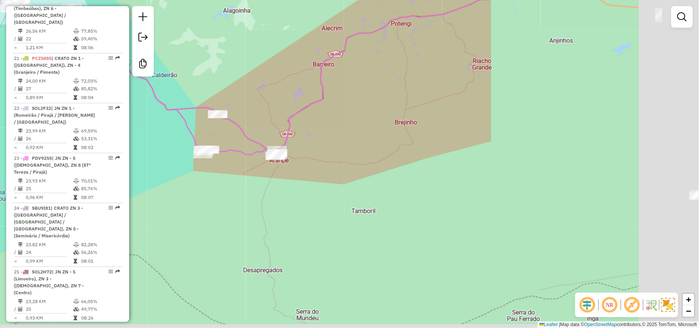
drag, startPoint x: 602, startPoint y: 141, endPoint x: 245, endPoint y: 55, distance: 367.9
click at [264, 55] on icon at bounding box center [255, 72] width 472 height 159
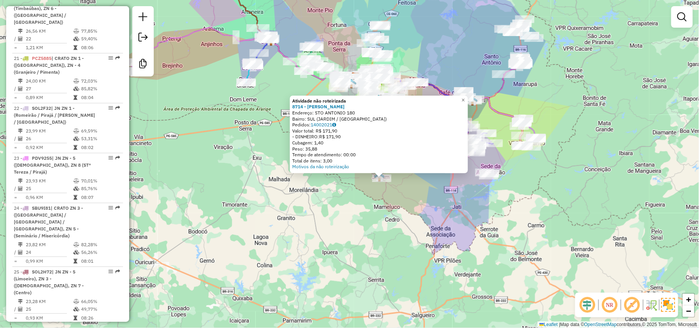
drag, startPoint x: 368, startPoint y: 203, endPoint x: 398, endPoint y: 216, distance: 33.3
click at [398, 216] on div "Atividade não roteirizada 8714 - [PERSON_NAME] GONC Endereço: STO ANTONIO 180 B…" at bounding box center [349, 164] width 699 height 328
click at [423, 211] on div "Atividade não roteirizada 8714 - [PERSON_NAME] GONC Endereço: STO ANTONIO 180 B…" at bounding box center [349, 164] width 699 height 328
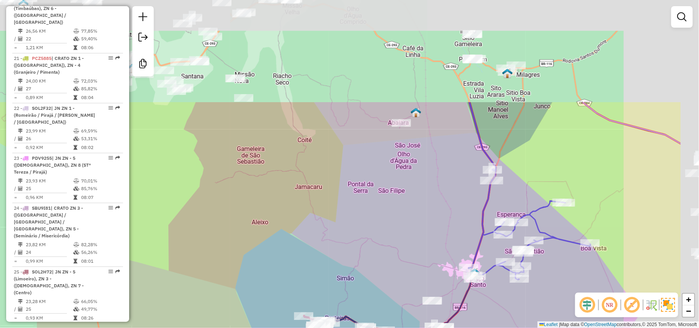
drag, startPoint x: 461, startPoint y: 135, endPoint x: 372, endPoint y: 271, distance: 162.1
click at [372, 271] on div "Janela de atendimento Grade de atendimento Capacidade Transportadoras Veículos …" at bounding box center [349, 164] width 699 height 328
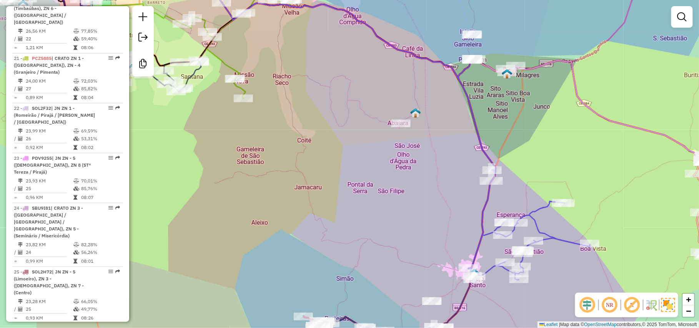
drag, startPoint x: 397, startPoint y: 234, endPoint x: 395, endPoint y: 259, distance: 25.4
click at [395, 259] on div "Janela de atendimento Grade de atendimento Capacidade Transportadoras Veículos …" at bounding box center [349, 164] width 699 height 328
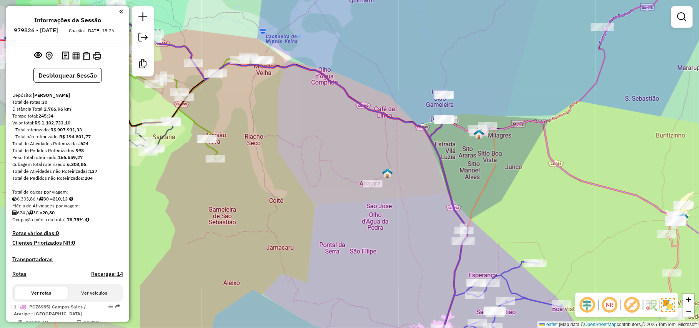
scroll to position [1075, 0]
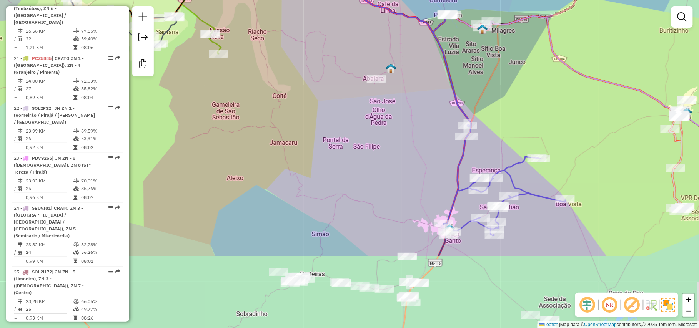
drag, startPoint x: 563, startPoint y: 158, endPoint x: 563, endPoint y: 131, distance: 27.7
click at [563, 131] on div "Janela de atendimento Grade de atendimento Capacidade Transportadoras Veículos …" at bounding box center [349, 164] width 699 height 328
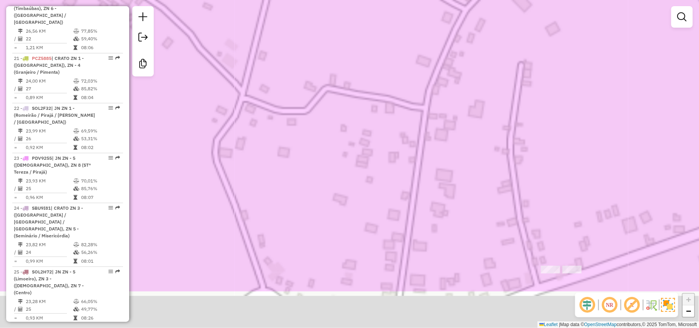
drag, startPoint x: 519, startPoint y: 197, endPoint x: 489, endPoint y: 88, distance: 113.2
click at [491, 90] on div "Janela de atendimento Grade de atendimento Capacidade Transportadoras Veículos …" at bounding box center [349, 164] width 699 height 328
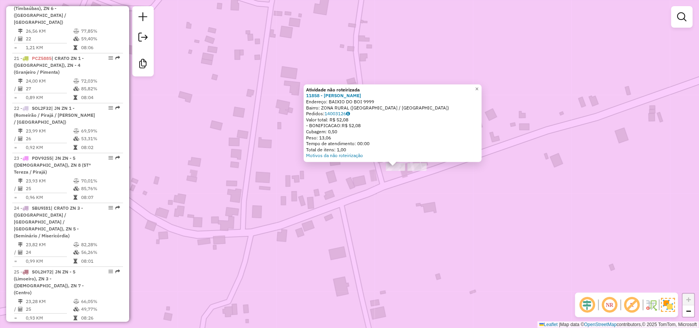
drag, startPoint x: 440, startPoint y: 192, endPoint x: 486, endPoint y: 195, distance: 45.8
click at [486, 195] on div "Atividade não roteirizada 11858 - HELENO JOSE GONCALVE Endereço: BAIXIO DO BOI …" at bounding box center [349, 164] width 699 height 328
click at [420, 171] on div at bounding box center [416, 167] width 19 height 8
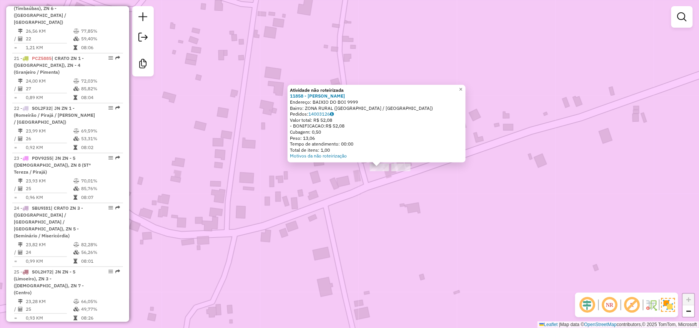
drag, startPoint x: 352, startPoint y: 203, endPoint x: 480, endPoint y: 215, distance: 128.9
click at [480, 215] on div "Atividade não roteirizada 11858 - HELENO JOSE GONCALVE Endereço: BAIXIO DO BOI …" at bounding box center [349, 164] width 699 height 328
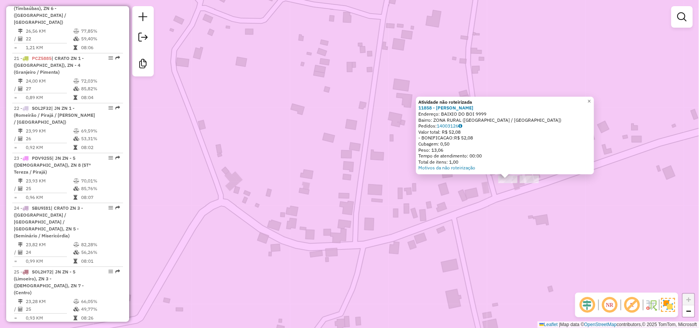
click at [523, 183] on div at bounding box center [528, 180] width 19 height 8
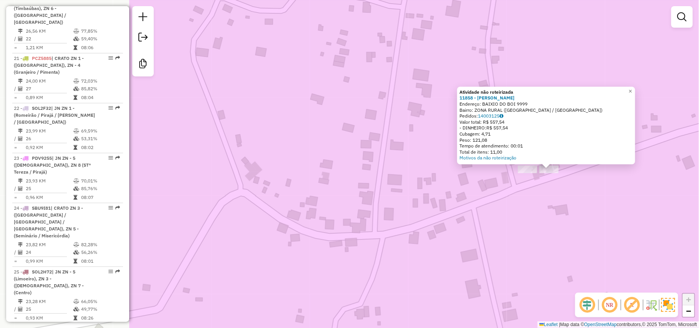
drag, startPoint x: 438, startPoint y: 246, endPoint x: 637, endPoint y: 251, distance: 199.1
click at [637, 251] on div "Atividade não roteirizada 11858 - HELENO JOSE GONCALVE Endereço: BAIXIO DO BOI …" at bounding box center [349, 164] width 699 height 328
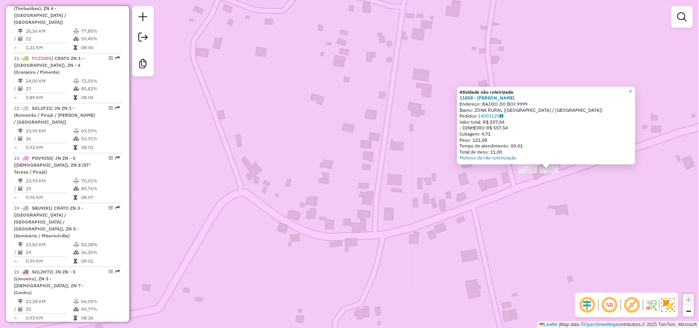
drag, startPoint x: 637, startPoint y: 251, endPoint x: 558, endPoint y: 243, distance: 79.2
click at [637, 251] on div "Atividade não roteirizada 11858 - HELENO JOSE GONCALVE Endereço: BAIXIO DO BOI …" at bounding box center [349, 164] width 699 height 328
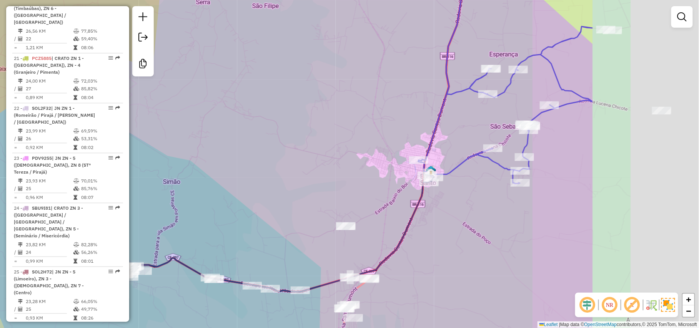
drag, startPoint x: 497, startPoint y: 177, endPoint x: 344, endPoint y: 188, distance: 154.1
click at [344, 188] on div "Janela de atendimento Grade de atendimento Capacidade Transportadoras Veículos …" at bounding box center [349, 164] width 699 height 328
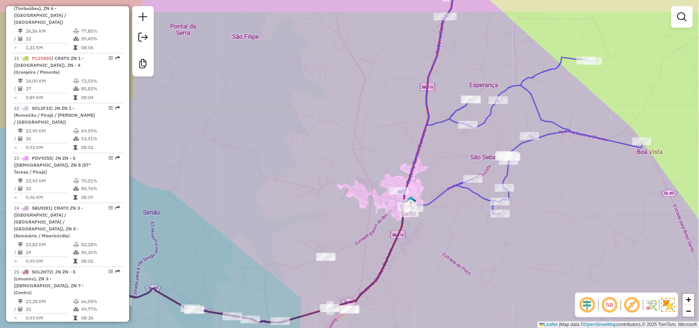
drag, startPoint x: 520, startPoint y: 282, endPoint x: 470, endPoint y: 307, distance: 56.7
click at [465, 328] on html "Aguarde... Pop-up bloqueado! Seu navegador bloqueou automáticamente a abertura …" at bounding box center [349, 164] width 699 height 328
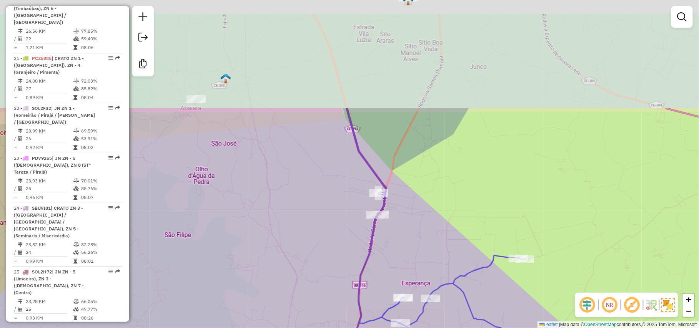
drag, startPoint x: 535, startPoint y: 126, endPoint x: 523, endPoint y: 268, distance: 141.9
click at [523, 268] on div "Janela de atendimento Grade de atendimento Capacidade Transportadoras Veículos …" at bounding box center [349, 164] width 699 height 328
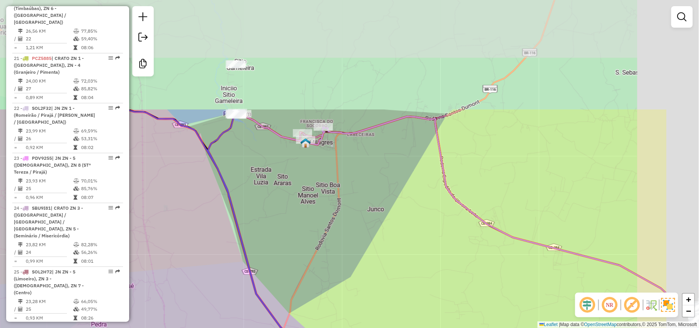
drag, startPoint x: 506, startPoint y: 183, endPoint x: 403, endPoint y: 329, distance: 178.4
click at [403, 328] on html "Aguarde... Pop-up bloqueado! Seu navegador bloqueou automáticamente a abertura …" at bounding box center [349, 164] width 699 height 328
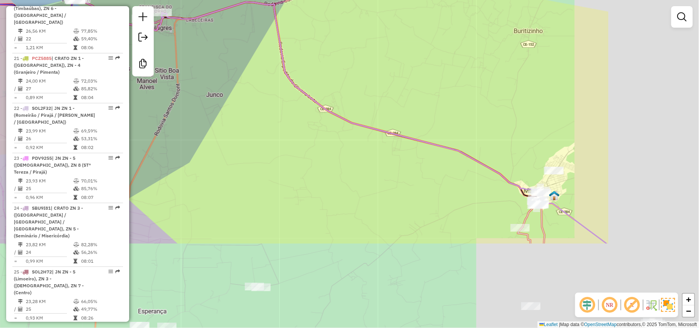
drag, startPoint x: 592, startPoint y: 180, endPoint x: 397, endPoint y: 52, distance: 233.5
click at [403, 50] on div "Janela de atendimento Grade de atendimento Capacidade Transportadoras Veículos …" at bounding box center [349, 164] width 699 height 328
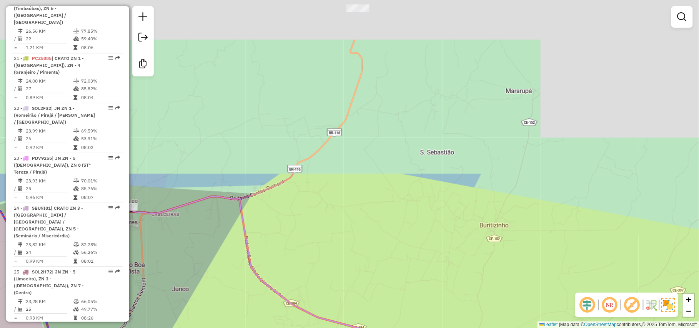
drag, startPoint x: 418, startPoint y: 88, endPoint x: 410, endPoint y: 277, distance: 189.6
click at [413, 300] on div "Janela de atendimento Grade de atendimento Capacidade Transportadoras Veículos …" at bounding box center [349, 164] width 699 height 328
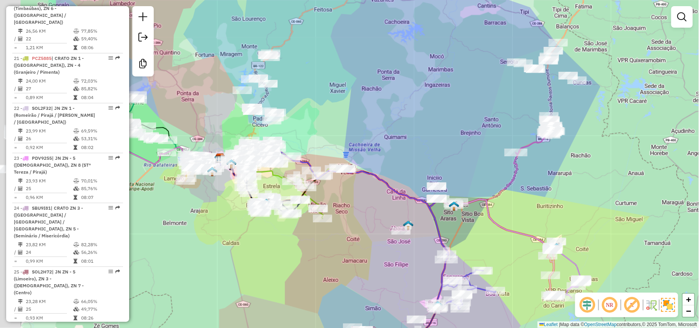
drag, startPoint x: 361, startPoint y: 241, endPoint x: 538, endPoint y: 227, distance: 177.7
click at [538, 227] on div "Janela de atendimento Grade de atendimento Capacidade Transportadoras Veículos …" at bounding box center [349, 164] width 699 height 328
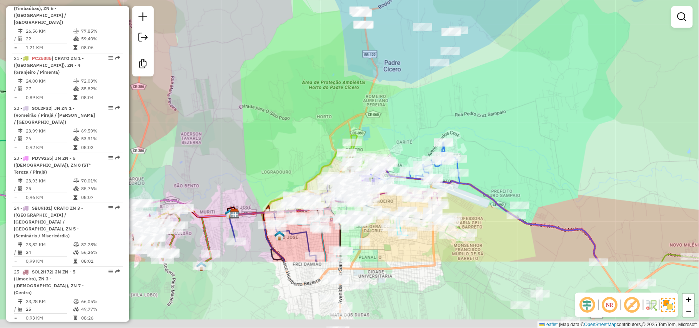
drag, startPoint x: 474, startPoint y: 200, endPoint x: 405, endPoint y: 100, distance: 121.5
click at [405, 100] on div "Janela de atendimento Grade de atendimento Capacidade Transportadoras Veículos …" at bounding box center [349, 164] width 699 height 328
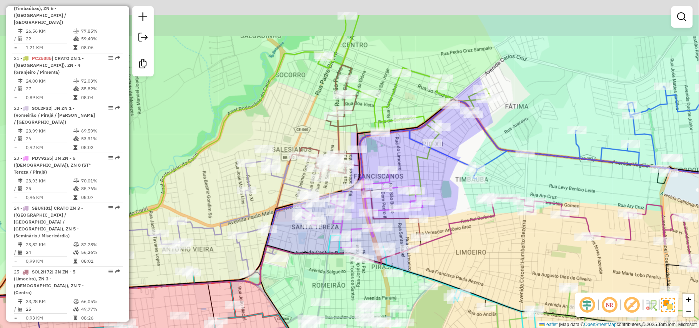
drag, startPoint x: 349, startPoint y: 255, endPoint x: 382, endPoint y: 348, distance: 98.4
click at [382, 328] on html "Aguarde... Pop-up bloqueado! Seu navegador bloqueou automáticamente a abertura …" at bounding box center [349, 164] width 699 height 328
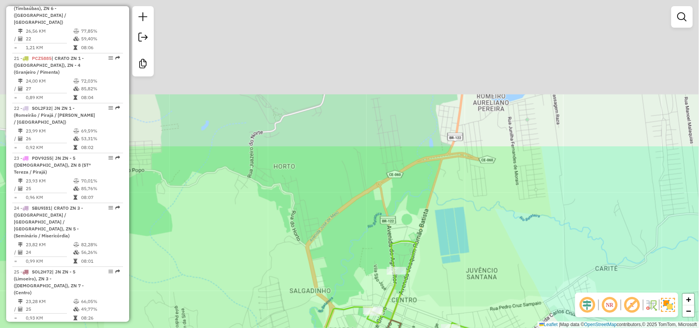
drag, startPoint x: 257, startPoint y: 71, endPoint x: 291, endPoint y: 336, distance: 266.5
click at [291, 328] on html "Aguarde... Pop-up bloqueado! Seu navegador bloqueou automáticamente a abertura …" at bounding box center [349, 164] width 699 height 328
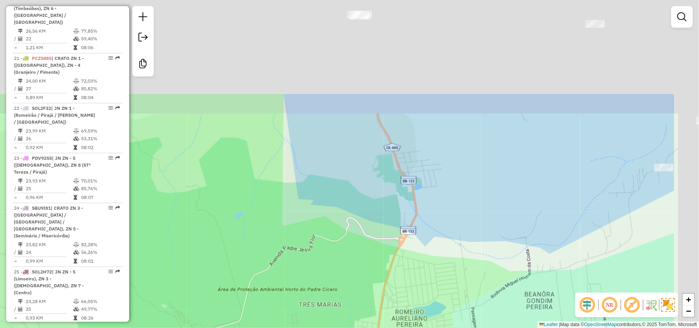
drag, startPoint x: 301, startPoint y: 217, endPoint x: 242, endPoint y: 287, distance: 91.9
click at [242, 287] on div "Rota 22 - Placa SOL2F32 12772 - MARIA SILENCIA PEREI Janela de atendimento Grad…" at bounding box center [349, 164] width 699 height 328
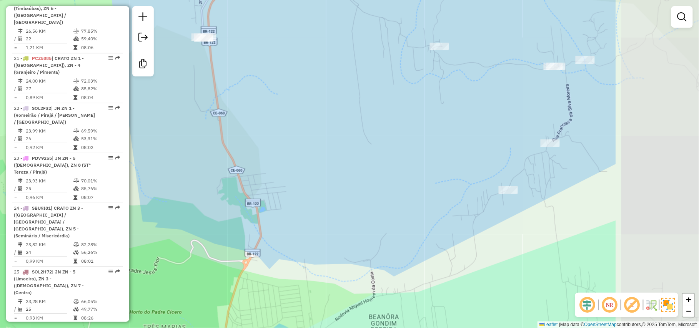
drag, startPoint x: 412, startPoint y: 153, endPoint x: 259, endPoint y: 177, distance: 155.6
click at [259, 177] on div "Rota 22 - Placa SOL2F32 12772 - MARIA SILENCIA PEREI Janela de atendimento Grad…" at bounding box center [349, 164] width 699 height 328
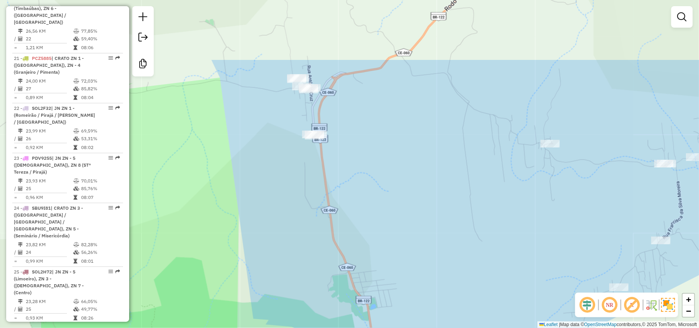
drag, startPoint x: 312, startPoint y: 192, endPoint x: 362, endPoint y: 228, distance: 61.1
click at [362, 228] on div "Rota 22 - Placa SOL2F32 12772 - MARIA SILENCIA PEREI Janela de atendimento Grad…" at bounding box center [349, 164] width 699 height 328
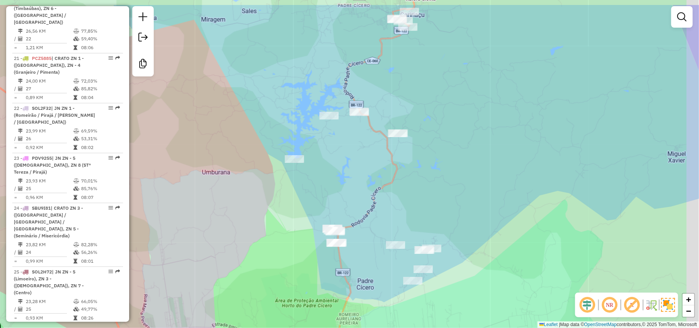
drag, startPoint x: 437, startPoint y: 146, endPoint x: 423, endPoint y: 184, distance: 40.3
click at [423, 184] on div "Rota 22 - Placa SOL2F32 12772 - MARIA SILENCIA PEREI Janela de atendimento Grad…" at bounding box center [349, 164] width 699 height 328
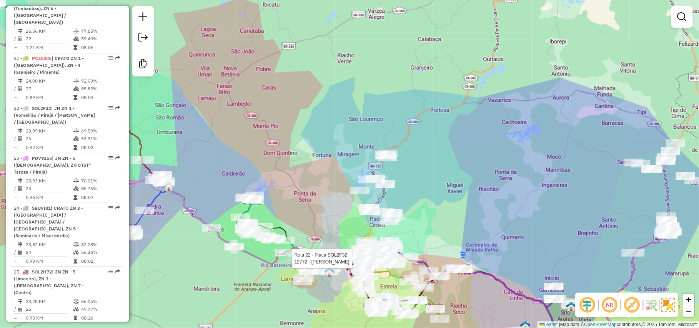
drag, startPoint x: 338, startPoint y: 153, endPoint x: 306, endPoint y: 165, distance: 34.2
click at [306, 165] on div "Rota 22 - Placa SOL2F32 12772 - MARIA SILENCIA PEREI Janela de atendimento Grad…" at bounding box center [349, 164] width 699 height 328
drag, startPoint x: 320, startPoint y: 194, endPoint x: 331, endPoint y: 191, distance: 11.0
click at [320, 194] on div "Rota 22 - Placa SOL2F32 12772 - MARIA SILENCIA PEREI Janela de atendimento Grad…" at bounding box center [349, 164] width 699 height 328
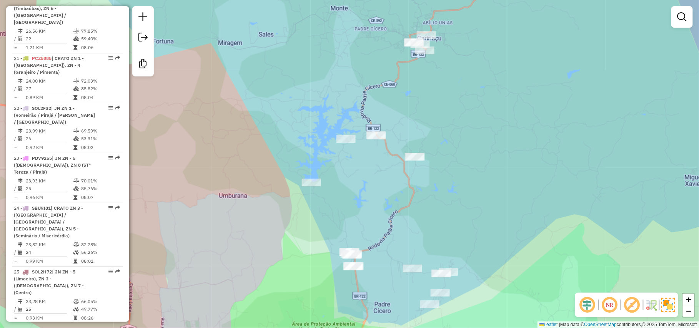
drag, startPoint x: 435, startPoint y: 211, endPoint x: 421, endPoint y: 183, distance: 31.3
click at [421, 183] on div "Janela de atendimento Grade de atendimento Capacidade Transportadoras Veículos …" at bounding box center [349, 164] width 699 height 328
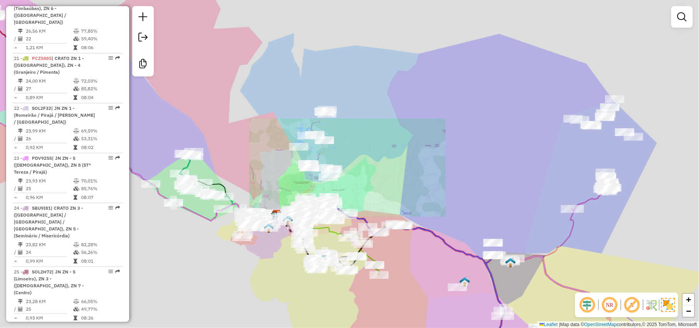
click at [407, 134] on div "Janela de atendimento Grade de atendimento Capacidade Transportadoras Veículos …" at bounding box center [349, 164] width 699 height 328
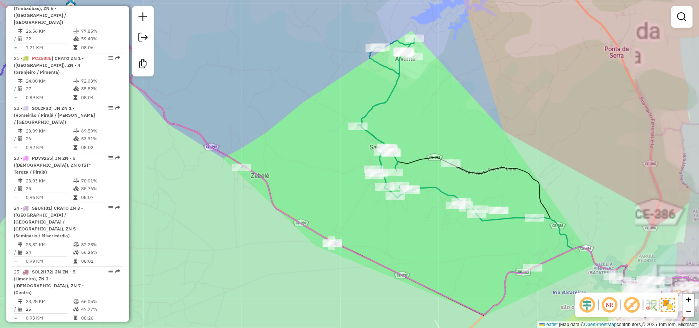
drag, startPoint x: 363, startPoint y: 155, endPoint x: 311, endPoint y: 152, distance: 52.7
click at [311, 152] on div "Janela de atendimento Grade de atendimento Capacidade Transportadoras Veículos …" at bounding box center [349, 164] width 699 height 328
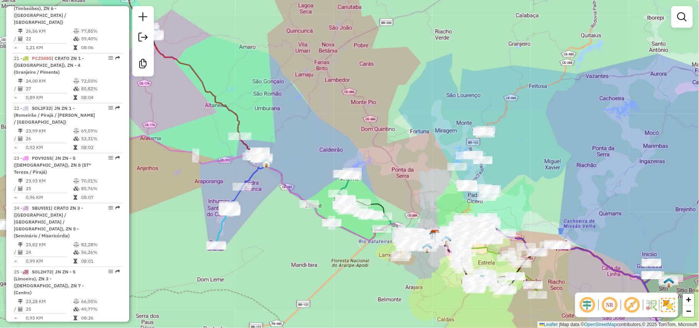
click at [549, 161] on div "Janela de atendimento Grade de atendimento Capacidade Transportadoras Veículos …" at bounding box center [349, 164] width 699 height 328
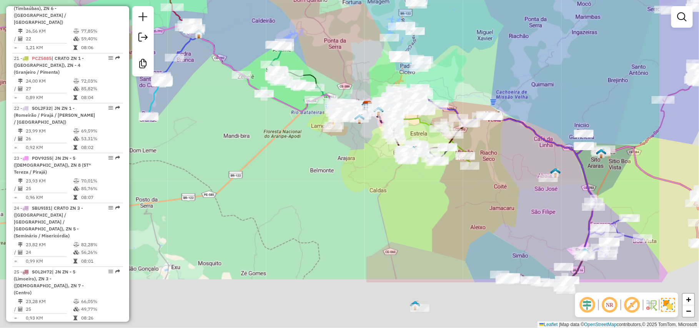
drag, startPoint x: 546, startPoint y: 239, endPoint x: 495, endPoint y: 168, distance: 87.1
click at [495, 168] on div "Janela de atendimento Grade de atendimento Capacidade Transportadoras Veículos …" at bounding box center [349, 164] width 699 height 328
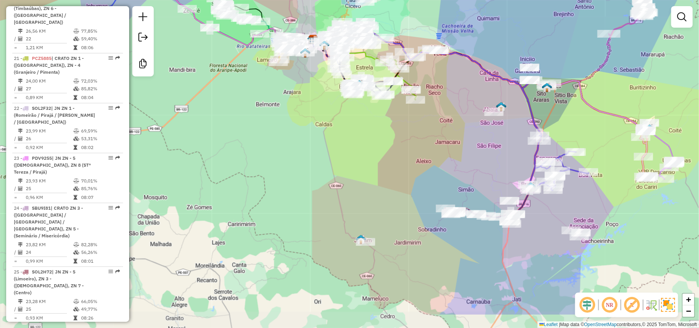
drag, startPoint x: 518, startPoint y: 209, endPoint x: 480, endPoint y: 162, distance: 60.6
click at [480, 162] on div "Janela de atendimento Grade de atendimento Capacidade Transportadoras Veículos …" at bounding box center [349, 164] width 699 height 328
click at [325, 214] on div "Janela de atendimento Grade de atendimento Capacidade Transportadoras Veículos …" at bounding box center [349, 164] width 699 height 328
drag, startPoint x: 252, startPoint y: 156, endPoint x: 300, endPoint y: 211, distance: 73.0
click at [526, 328] on html "Aguarde... Pop-up bloqueado! Seu navegador bloqueou automáticamente a abertura …" at bounding box center [349, 164] width 699 height 328
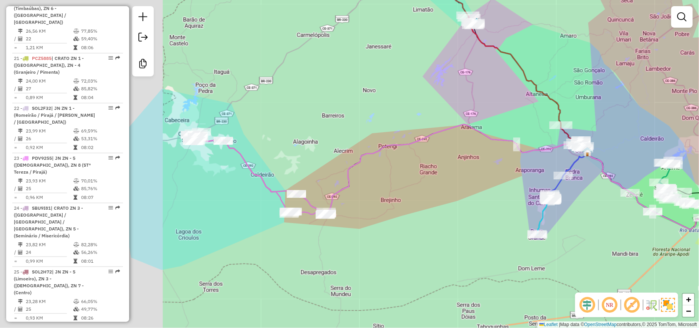
drag, startPoint x: 435, startPoint y: 163, endPoint x: 460, endPoint y: 163, distance: 25.0
click at [460, 163] on div "Janela de atendimento Grade de atendimento Capacidade Transportadoras Veículos …" at bounding box center [349, 164] width 699 height 328
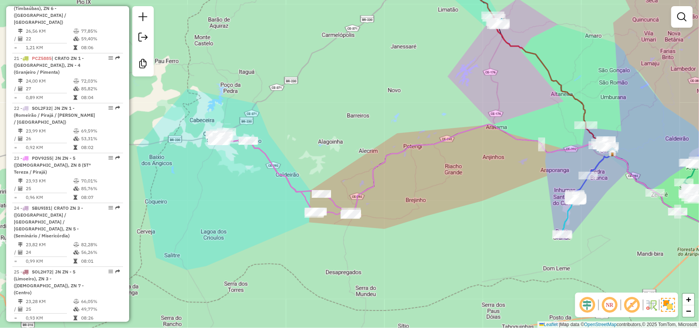
click at [234, 189] on div "Janela de atendimento Grade de atendimento Capacidade Transportadoras Veículos …" at bounding box center [349, 164] width 699 height 328
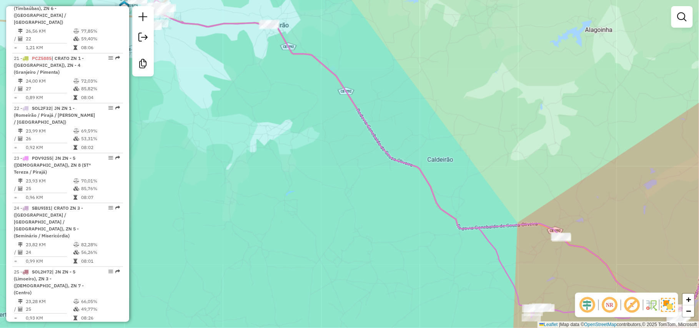
drag, startPoint x: 232, startPoint y: 186, endPoint x: 207, endPoint y: 210, distance: 34.5
click at [207, 210] on div "Janela de atendimento Grade de atendimento Capacidade Transportadoras Veículos …" at bounding box center [349, 164] width 699 height 328
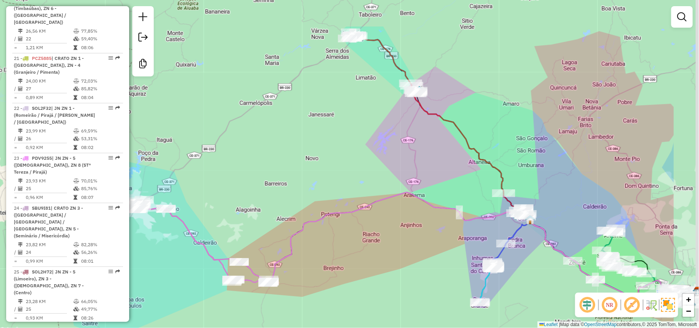
drag, startPoint x: 260, startPoint y: 175, endPoint x: 567, endPoint y: 118, distance: 312.4
click at [148, 219] on div "Janela de atendimento Grade de atendimento Capacidade Transportadoras Veículos …" at bounding box center [349, 164] width 699 height 328
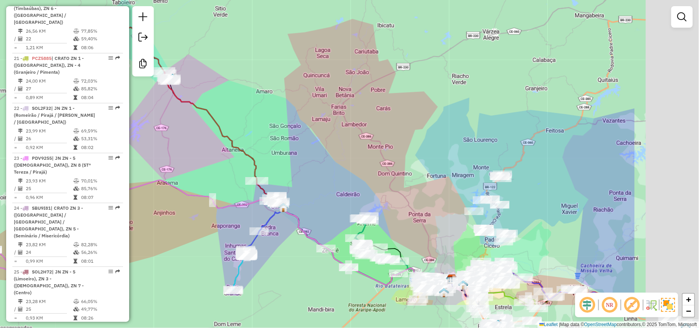
drag, startPoint x: 446, startPoint y: 143, endPoint x: 402, endPoint y: 134, distance: 45.1
click at [402, 114] on div "Janela de atendimento Grade de atendimento Capacidade Transportadoras Veículos …" at bounding box center [349, 164] width 699 height 328
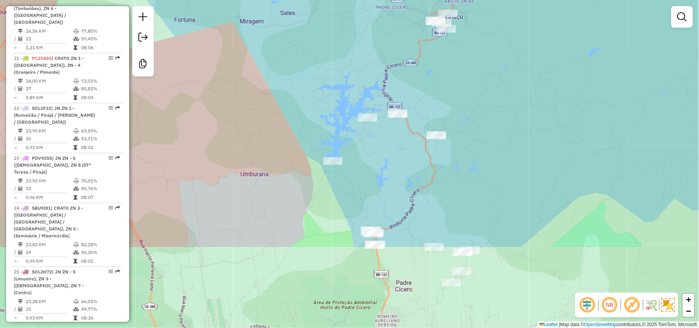
drag, startPoint x: 501, startPoint y: 214, endPoint x: 500, endPoint y: 95, distance: 118.7
click at [500, 95] on div "Janela de atendimento Grade de atendimento Capacidade Transportadoras Veículos …" at bounding box center [349, 164] width 699 height 328
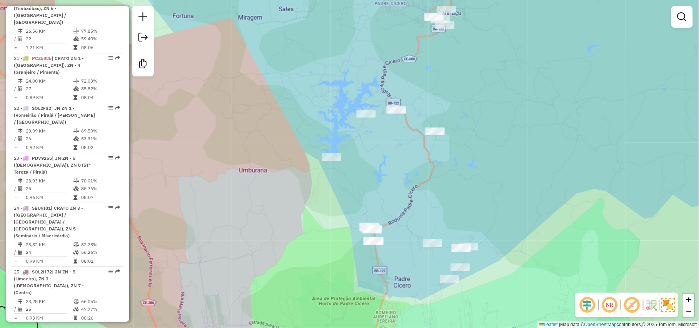
click at [500, 96] on div "Janela de atendimento Grade de atendimento Capacidade Transportadoras Veículos …" at bounding box center [349, 164] width 699 height 328
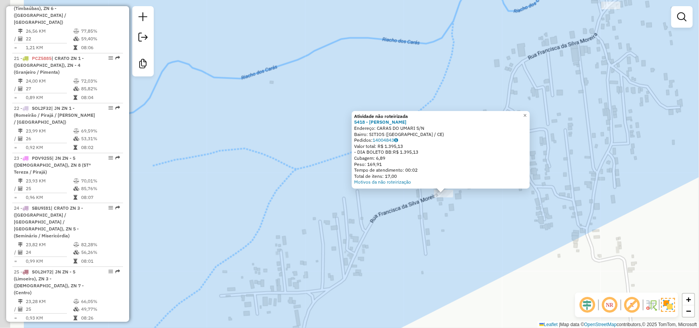
drag, startPoint x: 506, startPoint y: 245, endPoint x: 573, endPoint y: 275, distance: 72.9
click at [573, 275] on div "Atividade não roteirizada 5418 - ANANIAS RODRIGUES Endereço: CARAS DO UMARI S/N…" at bounding box center [349, 164] width 699 height 328
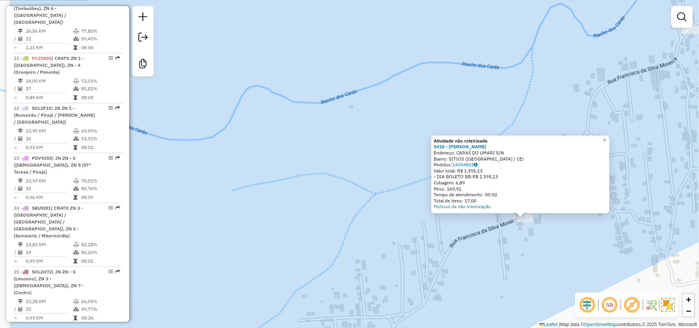
drag, startPoint x: 311, startPoint y: 191, endPoint x: 392, endPoint y: 215, distance: 84.4
click at [392, 215] on div "Atividade não roteirizada 5418 - ANANIAS RODRIGUES Endereço: CARAS DO UMARI S/N…" at bounding box center [349, 164] width 699 height 328
click at [524, 85] on div "Atividade não roteirizada 5418 - ANANIAS RODRIGUES Endereço: CARAS DO UMARI S/N…" at bounding box center [349, 164] width 699 height 328
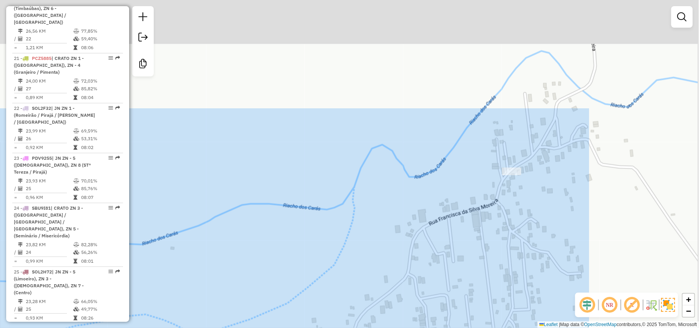
drag, startPoint x: 559, startPoint y: 95, endPoint x: 342, endPoint y: 267, distance: 276.8
click at [342, 267] on div "Janela de atendimento Grade de atendimento Capacidade Transportadoras Veículos …" at bounding box center [349, 164] width 699 height 328
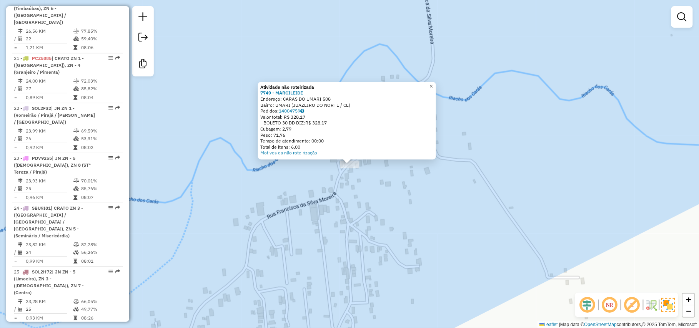
click at [454, 251] on div "Atividade não roteirizada 7749 - MARCILEIDE Endereço: CARAS DO UMARI 508 Bairro…" at bounding box center [349, 164] width 699 height 328
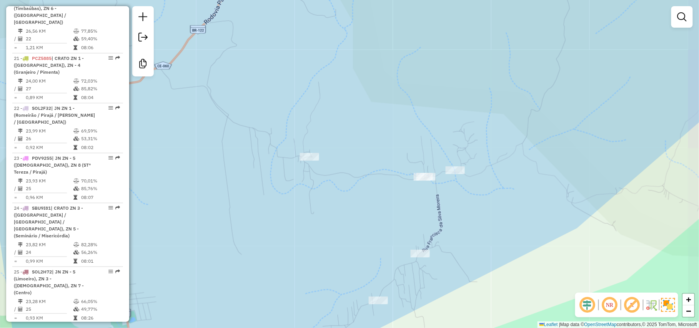
drag, startPoint x: 470, startPoint y: 226, endPoint x: 458, endPoint y: 257, distance: 32.5
click at [458, 257] on div "Janela de atendimento Grade de atendimento Capacidade Transportadoras Veículos …" at bounding box center [349, 164] width 699 height 328
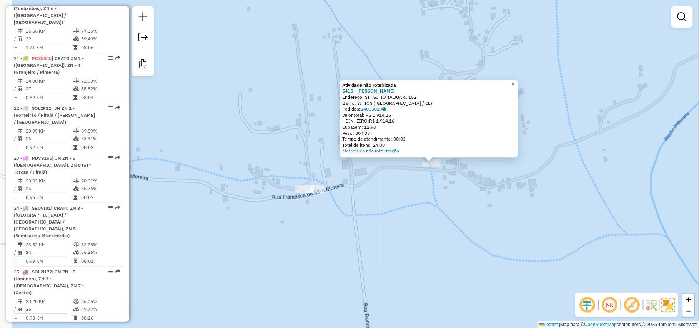
drag, startPoint x: 370, startPoint y: 238, endPoint x: 443, endPoint y: 238, distance: 72.6
click at [443, 238] on div "Atividade não roteirizada 5415 - CICERO DA SILVA JUREMA Endereço: SIT SITIO TAQ…" at bounding box center [349, 164] width 699 height 328
drag, startPoint x: 443, startPoint y: 238, endPoint x: 386, endPoint y: 231, distance: 57.7
click at [443, 238] on div "Atividade não roteirizada 5415 - CICERO DA SILVA JUREMA Endereço: SIT SITIO TAQ…" at bounding box center [349, 164] width 699 height 328
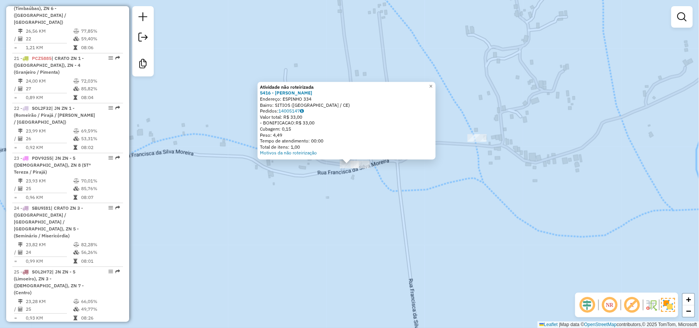
drag, startPoint x: 426, startPoint y: 210, endPoint x: 398, endPoint y: 215, distance: 28.2
click at [426, 210] on div "Atividade não roteirizada 5416 - CICERO RAIMUNDO Endereço: ESPINHO 334 Bairro: …" at bounding box center [349, 164] width 699 height 328
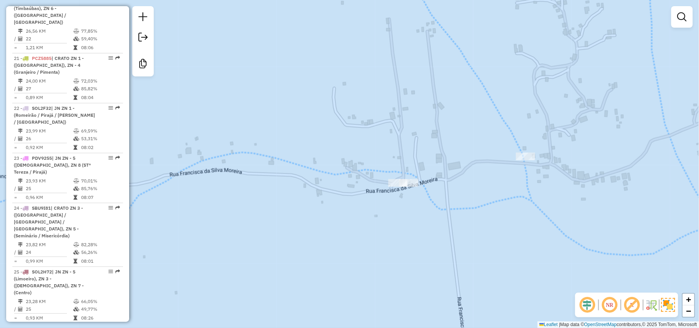
drag, startPoint x: 370, startPoint y: 231, endPoint x: 465, endPoint y: 251, distance: 97.3
click at [465, 251] on div "Janela de atendimento Grade de atendimento Capacidade Transportadoras Veículos …" at bounding box center [349, 164] width 699 height 328
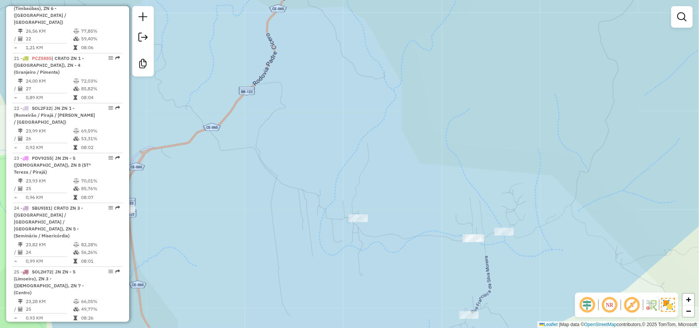
click at [368, 217] on div "Janela de atendimento Grade de atendimento Capacidade Transportadoras Veículos …" at bounding box center [349, 164] width 699 height 328
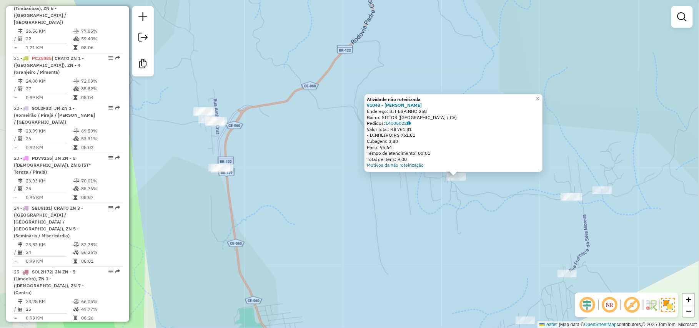
drag, startPoint x: 349, startPoint y: 246, endPoint x: 455, endPoint y: 258, distance: 107.1
click at [455, 258] on div "Atividade não roteirizada 91043 - DAMIAO JOSIVALDO DA Endereço: SIT ESPINHO 258…" at bounding box center [349, 164] width 699 height 328
drag, startPoint x: 455, startPoint y: 258, endPoint x: 236, endPoint y: 219, distance: 223.2
click at [455, 258] on div "Atividade não roteirizada 91043 - DAMIAO JOSIVALDO DA Endereço: SIT ESPINHO 258…" at bounding box center [349, 164] width 699 height 328
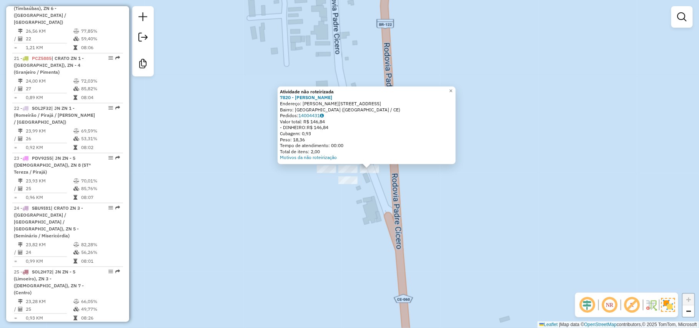
drag, startPoint x: 286, startPoint y: 202, endPoint x: 323, endPoint y: 201, distance: 37.3
click at [312, 208] on div "Atividade não roteirizada 7820 - MARIA LUCIENE VIEIRA DA SILVA Endereço: R ANTO…" at bounding box center [349, 164] width 699 height 328
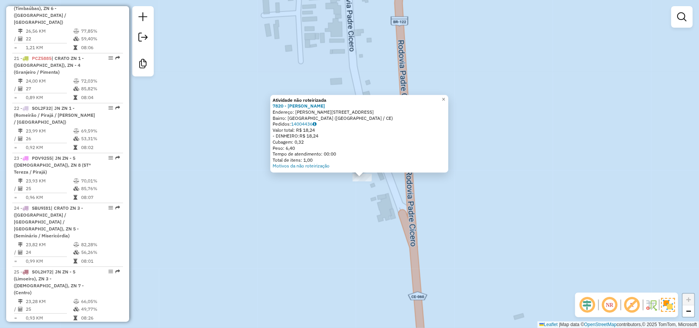
click at [368, 205] on div "Atividade não roteirizada 7820 - MARIA LUCIENE VIEIRA DA SILVA Endereço: R ANTO…" at bounding box center [349, 164] width 699 height 328
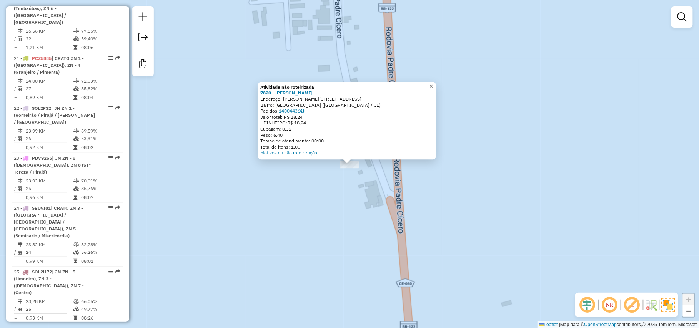
click at [273, 188] on div "Atividade não roteirizada 7820 - MARIA LUCIENE VIEIRA DA SILVA Endereço: R ANTO…" at bounding box center [349, 164] width 699 height 328
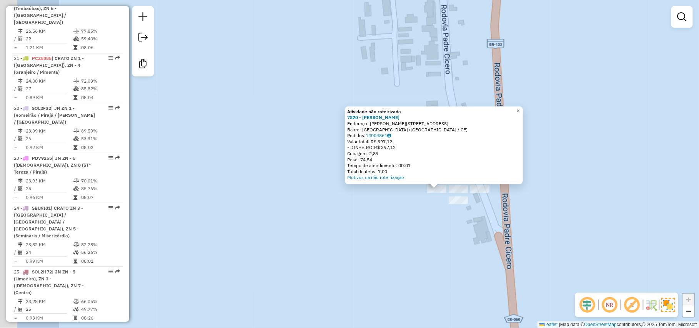
drag, startPoint x: 306, startPoint y: 212, endPoint x: 394, endPoint y: 237, distance: 91.1
click at [394, 237] on div "Atividade não roteirizada 7820 - MARIA LUCIENE VIEIRA DA SILVA Endereço: R ANTO…" at bounding box center [349, 164] width 699 height 328
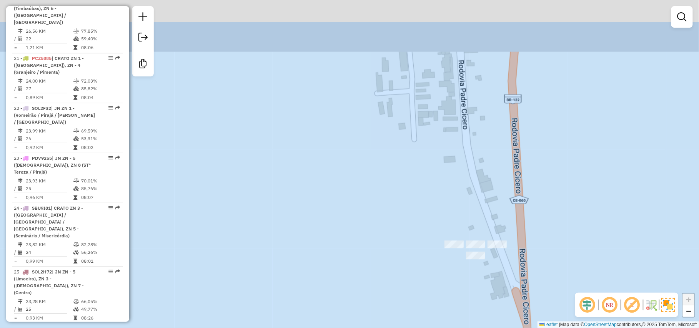
drag, startPoint x: 394, startPoint y: 219, endPoint x: 432, endPoint y: 335, distance: 122.7
click at [432, 328] on html "Aguarde... Pop-up bloqueado! Seu navegador bloqueou automáticamente a abertura …" at bounding box center [349, 164] width 699 height 328
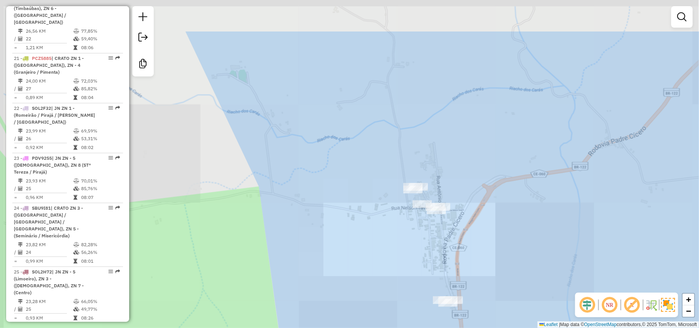
drag, startPoint x: 370, startPoint y: 157, endPoint x: 410, endPoint y: 221, distance: 76.0
click at [410, 221] on div "Janela de atendimento Grade de atendimento Capacidade Transportadoras Veículos …" at bounding box center [349, 164] width 699 height 328
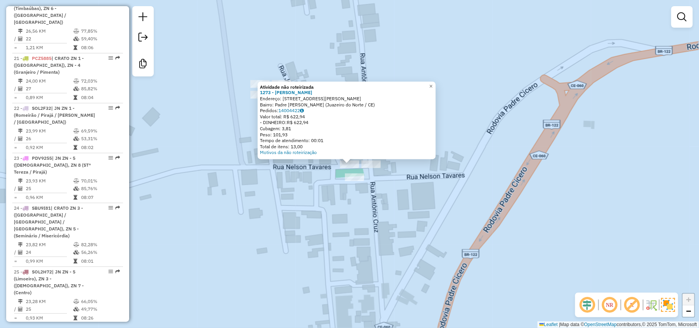
click at [355, 181] on div at bounding box center [354, 178] width 19 height 8
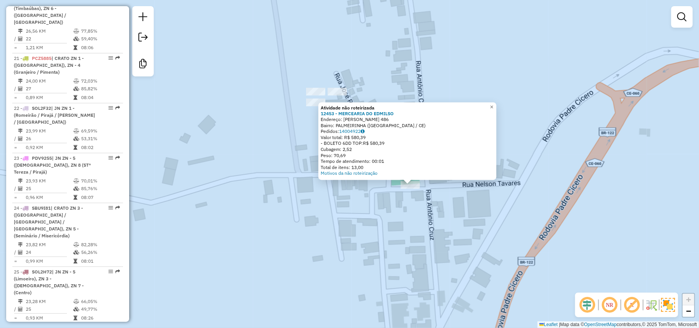
drag, startPoint x: 355, startPoint y: 181, endPoint x: 416, endPoint y: 202, distance: 64.2
click at [416, 202] on div "Atividade não roteirizada 12453 - MERCEARIA DO EDMILSO Endereço: ANTONIO CRUZ M…" at bounding box center [349, 164] width 699 height 328
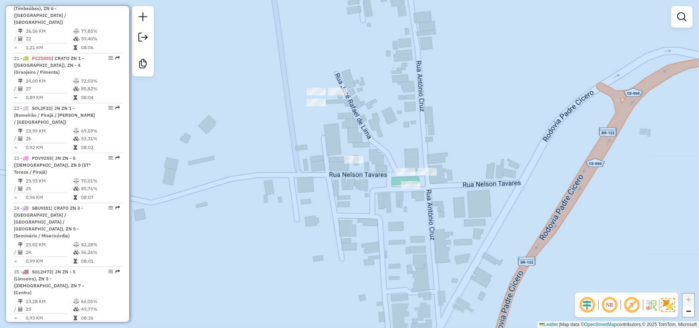
drag, startPoint x: 413, startPoint y: 193, endPoint x: 410, endPoint y: 190, distance: 4.3
click at [413, 193] on div "Janela de atendimento Grade de atendimento Capacidade Transportadoras Veículos …" at bounding box center [349, 164] width 699 height 328
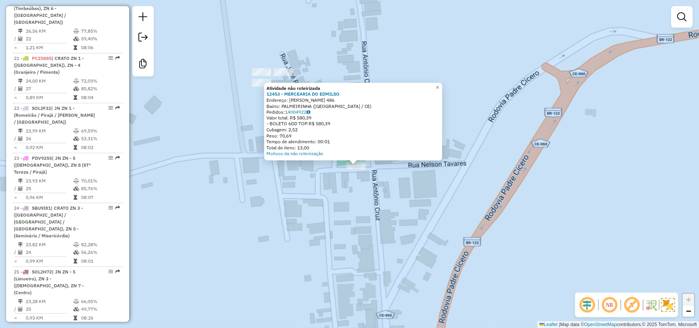
drag, startPoint x: 333, startPoint y: 239, endPoint x: 339, endPoint y: 240, distance: 6.3
click at [339, 240] on div "Atividade não roteirizada 12453 - MERCEARIA DO EDMILSO Endereço: ANTONIO CRUZ M…" at bounding box center [349, 164] width 699 height 328
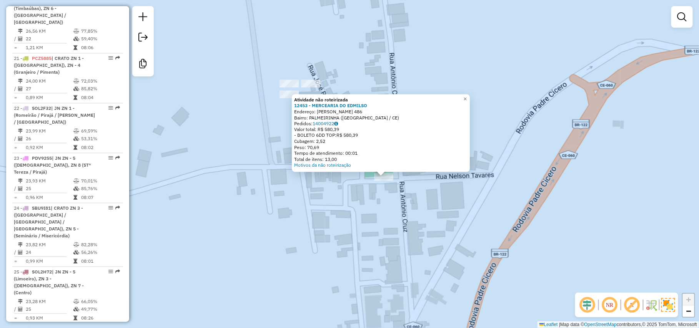
drag, startPoint x: 339, startPoint y: 240, endPoint x: 375, endPoint y: 254, distance: 38.8
click at [375, 254] on div "Atividade não roteirizada 12453 - MERCEARIA DO EDMILSO Endereço: ANTONIO CRUZ M…" at bounding box center [349, 164] width 699 height 328
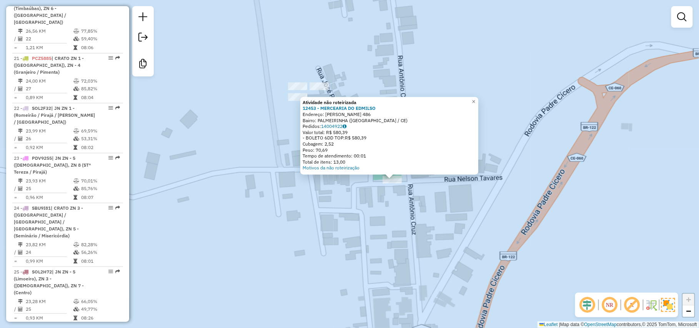
click at [375, 254] on div "Atividade não roteirizada 12453 - MERCEARIA DO EDMILSO Endereço: ANTONIO CRUZ M…" at bounding box center [349, 164] width 699 height 328
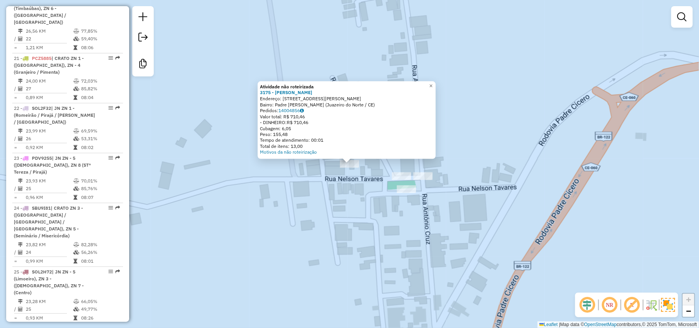
drag, startPoint x: 290, startPoint y: 211, endPoint x: 374, endPoint y: 241, distance: 89.6
click at [374, 241] on div "Atividade não roteirizada 3175 - DIECELIA MARIA DA SILVA Endereço: Rua Nelson T…" at bounding box center [349, 164] width 699 height 328
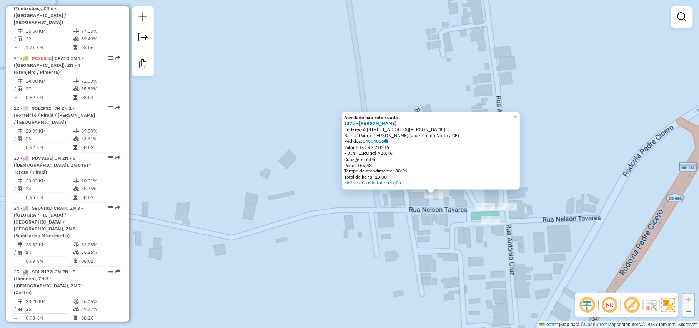
click at [374, 241] on div "Atividade não roteirizada 3175 - DIECELIA MARIA DA SILVA Endereço: Rua Nelson T…" at bounding box center [349, 164] width 699 height 328
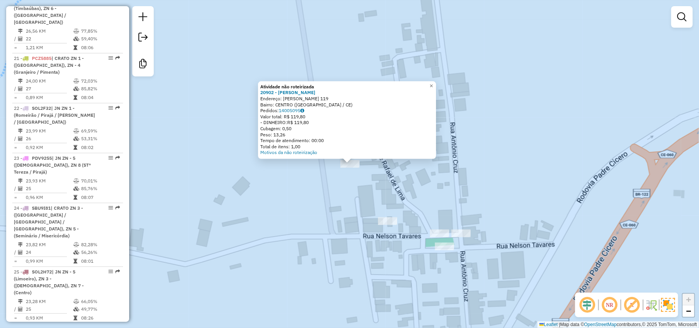
click at [316, 182] on div "Atividade não roteirizada 20902 - ANA TELMA DIAS VILAR Endereço: RAFAEL DE LIMA…" at bounding box center [349, 164] width 699 height 328
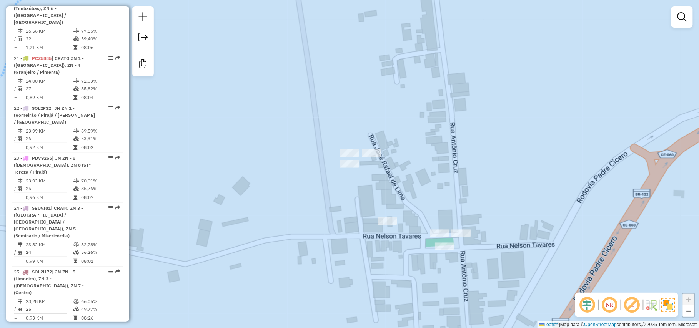
click at [352, 147] on div "Janela de atendimento Grade de atendimento Capacidade Transportadoras Veículos …" at bounding box center [349, 164] width 699 height 328
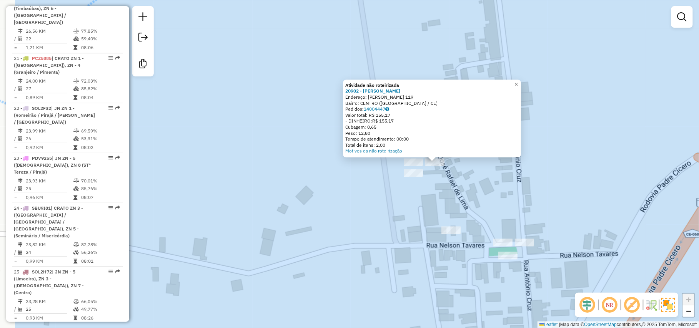
drag, startPoint x: 425, startPoint y: 205, endPoint x: 450, endPoint y: 205, distance: 25.4
click at [450, 205] on div "Atividade não roteirizada 20902 - ANA TELMA DIAS VILAR Endereço: RAFAEL DE LIMA…" at bounding box center [349, 164] width 699 height 328
click at [408, 177] on div at bounding box center [413, 173] width 19 height 8
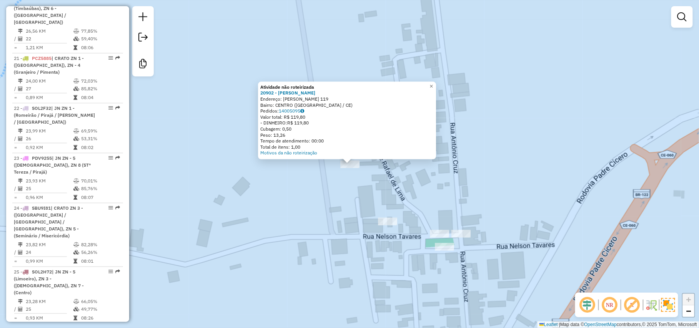
click at [410, 181] on div "Atividade não roteirizada 20902 - ANA TELMA DIAS VILAR Endereço: RAFAEL DE LIMA…" at bounding box center [349, 164] width 699 height 328
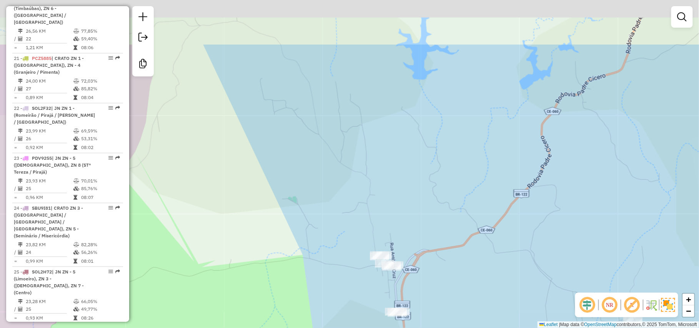
drag, startPoint x: 422, startPoint y: 100, endPoint x: 399, endPoint y: 178, distance: 80.5
click at [399, 178] on div "Janela de atendimento Grade de atendimento Capacidade Transportadoras Veículos …" at bounding box center [349, 164] width 699 height 328
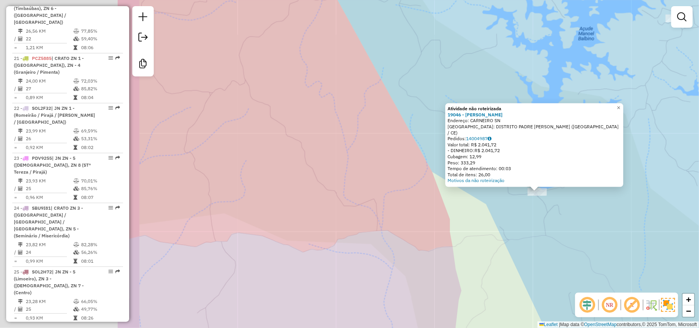
drag, startPoint x: 359, startPoint y: 228, endPoint x: 546, endPoint y: 256, distance: 189.6
click at [546, 256] on div "Atividade não roteirizada 19046 - THIAGO FELICIANO Endereço: CARNEIRO SN Bairro…" at bounding box center [349, 164] width 699 height 328
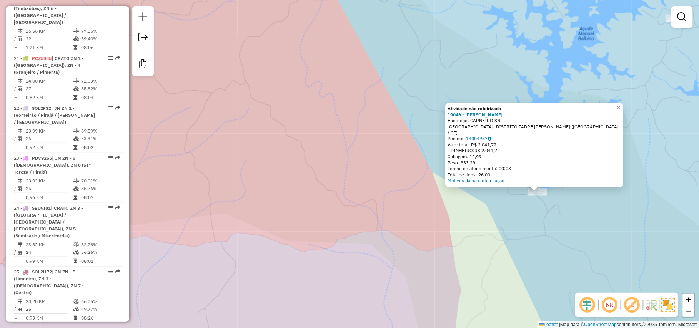
click at [546, 256] on div "Atividade não roteirizada 19046 - THIAGO FELICIANO Endereço: CARNEIRO SN Bairro…" at bounding box center [349, 164] width 699 height 328
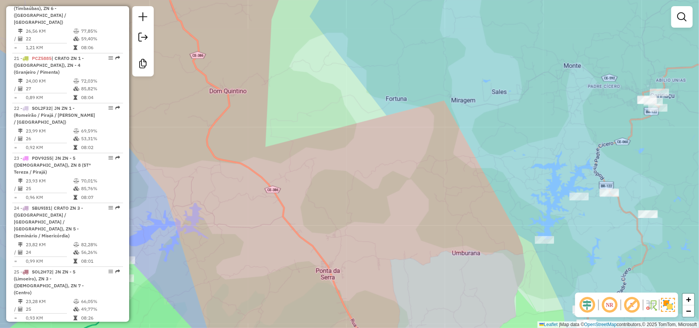
click at [586, 201] on div at bounding box center [578, 197] width 19 height 8
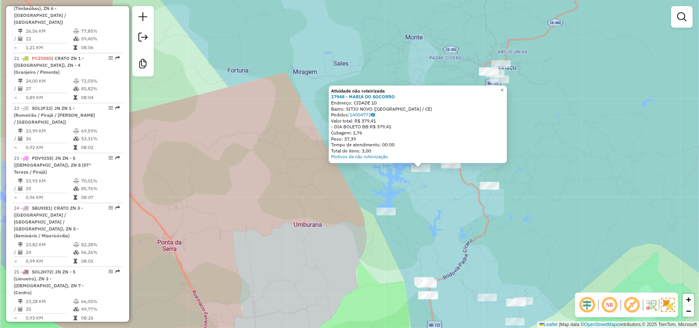
drag, startPoint x: 297, startPoint y: 197, endPoint x: 368, endPoint y: 201, distance: 70.8
click at [368, 201] on div "Atividade não roteirizada 17948 - MARIA DO SOCORRO Endereço: CIDADE 10 Bairro: …" at bounding box center [349, 164] width 699 height 328
drag, startPoint x: 368, startPoint y: 201, endPoint x: 432, endPoint y: 200, distance: 64.2
click at [368, 201] on div "Atividade não roteirizada 17948 - MARIA DO SOCORRO Endereço: CIDADE 10 Bairro: …" at bounding box center [349, 164] width 699 height 328
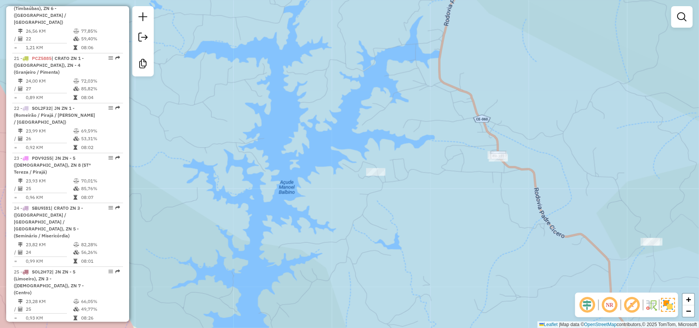
drag, startPoint x: 530, startPoint y: 209, endPoint x: 437, endPoint y: 157, distance: 107.0
click at [437, 157] on div "Janela de atendimento Grade de atendimento Capacidade Transportadoras Veículos …" at bounding box center [349, 164] width 699 height 328
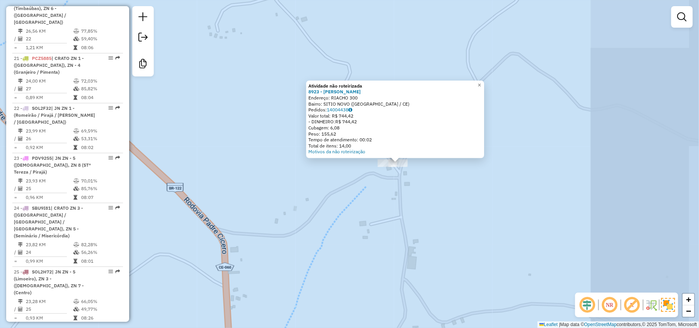
drag, startPoint x: 480, startPoint y: 243, endPoint x: 589, endPoint y: 249, distance: 109.3
click at [588, 249] on div "Atividade não roteirizada 8923 - FRANCISCO DE OLIVEIR Endereço: RIACHO 300 Bair…" at bounding box center [349, 164] width 699 height 328
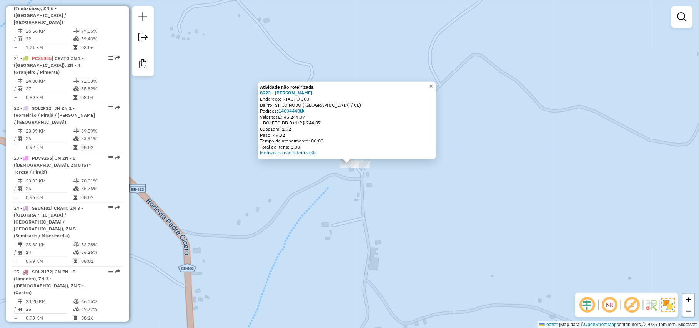
drag, startPoint x: 523, startPoint y: 214, endPoint x: 538, endPoint y: 214, distance: 15.0
click at [538, 214] on div "Atividade não roteirizada 8923 - FRANCISCO DE OLIVEIR Endereço: RIACHO 300 Bair…" at bounding box center [349, 164] width 699 height 328
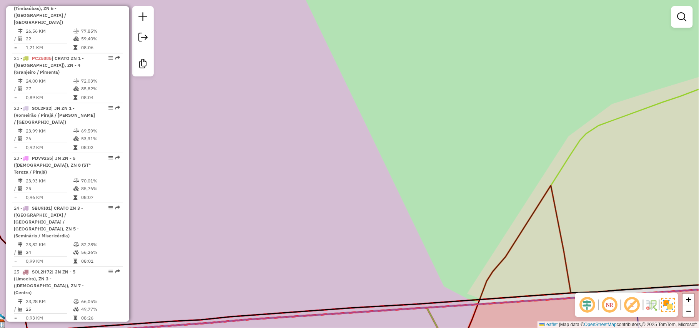
scroll to position [0, 0]
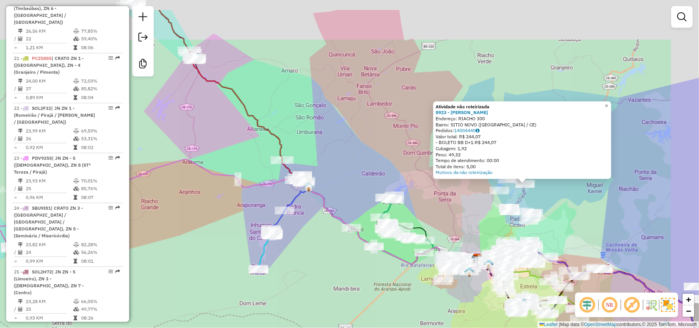
drag, startPoint x: 552, startPoint y: 159, endPoint x: 500, endPoint y: 201, distance: 67.5
click at [500, 201] on div "Atividade não roteirizada 8923 - FRANCISCO DE OLIVEIR Endereço: RIACHO 300 Bair…" at bounding box center [349, 164] width 699 height 328
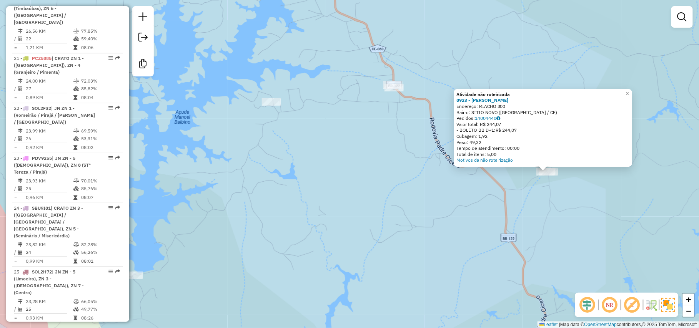
click at [508, 202] on div "Atividade não roteirizada 8923 - FRANCISCO DE OLIVEIR Endereço: RIACHO 300 Bair…" at bounding box center [349, 164] width 699 height 328
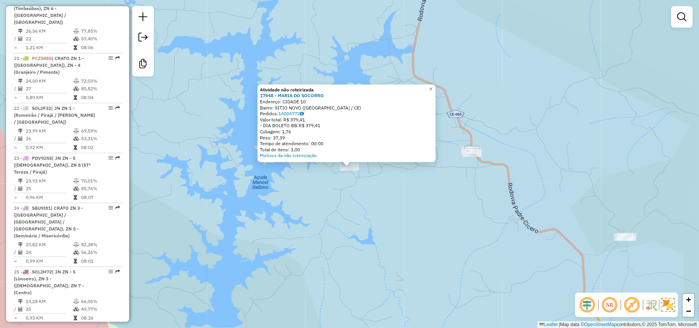
drag, startPoint x: 361, startPoint y: 199, endPoint x: 387, endPoint y: 211, distance: 28.6
click at [387, 211] on div "Atividade não roteirizada 17948 - MARIA DO SOCORRO Endereço: CIDADE 10 Bairro: …" at bounding box center [349, 164] width 699 height 328
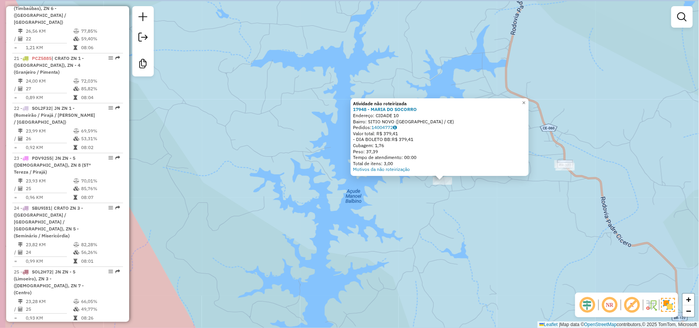
drag, startPoint x: 397, startPoint y: 211, endPoint x: 463, endPoint y: 216, distance: 67.1
click at [463, 216] on div "Atividade não roteirizada 17948 - MARIA DO SOCORRO Endereço: CIDADE 10 Bairro: …" at bounding box center [349, 164] width 699 height 328
click at [566, 222] on div "Atividade não roteirizada 17948 - MARIA DO SOCORRO Endereço: CIDADE 10 Bairro: …" at bounding box center [349, 164] width 699 height 328
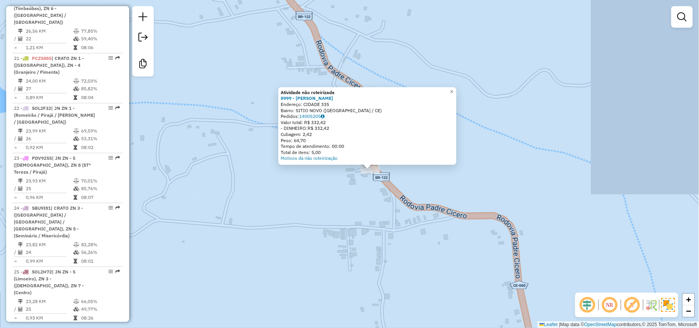
drag, startPoint x: 514, startPoint y: 201, endPoint x: 589, endPoint y: 211, distance: 75.1
click at [589, 211] on div "Atividade não roteirizada 8999 - MANOEL ROMAO BATISTA Endereço: CIDADE 335 Bair…" at bounding box center [349, 164] width 699 height 328
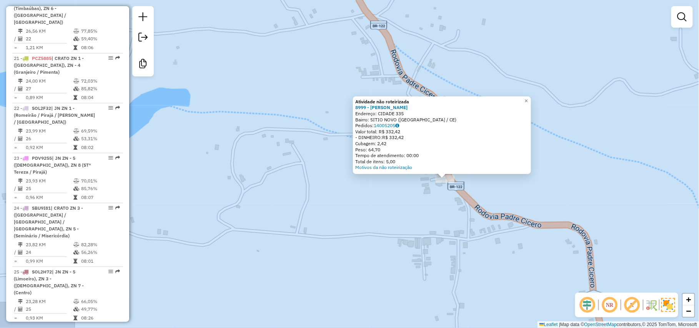
click at [589, 211] on div "Atividade não roteirizada 8999 - MANOEL ROMAO BATISTA Endereço: CIDADE 335 Bair…" at bounding box center [349, 164] width 699 height 328
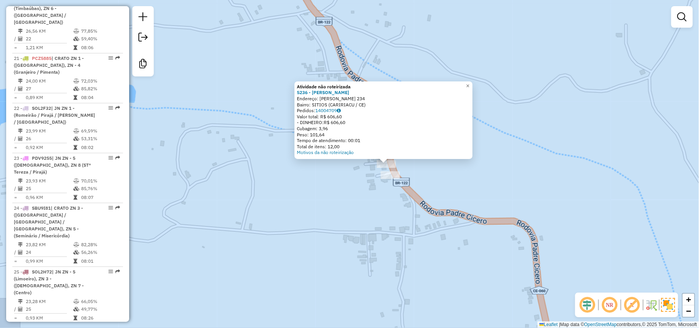
drag, startPoint x: 488, startPoint y: 221, endPoint x: 589, endPoint y: 217, distance: 101.5
click at [589, 217] on div "Atividade não roteirizada 5236 - LIVINO JOSE Endereço: SAO MIGUEL 234 Bairro: S…" at bounding box center [349, 164] width 699 height 328
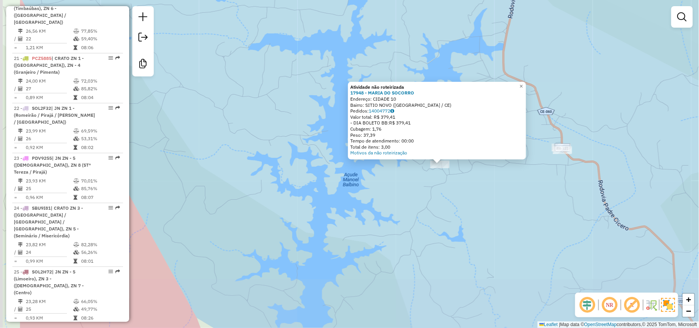
drag, startPoint x: 463, startPoint y: 240, endPoint x: 551, endPoint y: 240, distance: 87.6
click at [551, 240] on div "Atividade não roteirizada 17948 - MARIA DO SOCORRO Endereço: CIDADE 10 Bairro: …" at bounding box center [349, 164] width 699 height 328
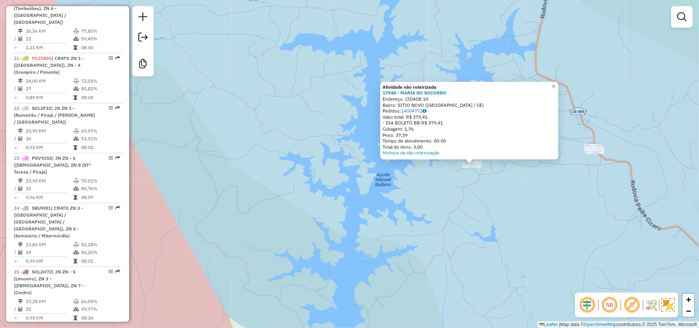
click at [551, 240] on div "Atividade não roteirizada 17948 - MARIA DO SOCORRO Endereço: CIDADE 10 Bairro: …" at bounding box center [349, 164] width 699 height 328
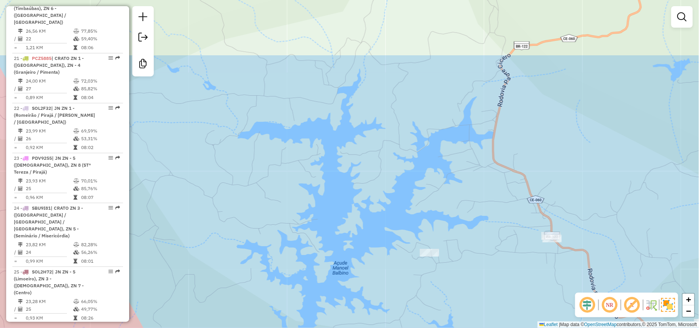
drag, startPoint x: 549, startPoint y: 188, endPoint x: 448, endPoint y: 329, distance: 173.2
click at [448, 328] on html "Aguarde... Pop-up bloqueado! Seu navegador bloqueou automáticamente a abertura …" at bounding box center [349, 164] width 699 height 328
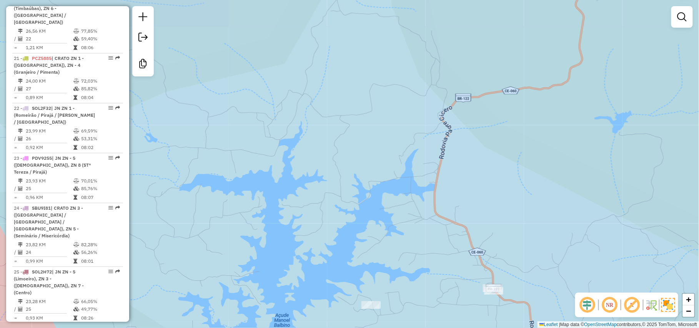
drag, startPoint x: 463, startPoint y: 166, endPoint x: 365, endPoint y: 274, distance: 146.1
click at [365, 274] on div "Janela de atendimento Grade de atendimento Capacidade Transportadoras Veículos …" at bounding box center [349, 164] width 699 height 328
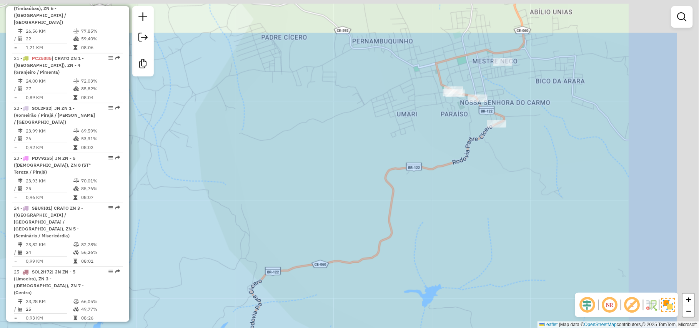
drag, startPoint x: 552, startPoint y: 85, endPoint x: 460, endPoint y: 150, distance: 112.7
click at [460, 150] on div "Janela de atendimento Grade de atendimento Capacidade Transportadoras Veículos …" at bounding box center [349, 164] width 699 height 328
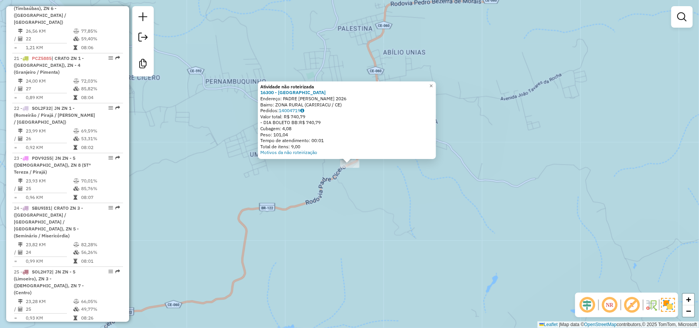
click at [357, 187] on div "Atividade não roteirizada 16300 - BELA VISTA Endereço: PADRE CICERO 2026 Bairro…" at bounding box center [349, 164] width 699 height 328
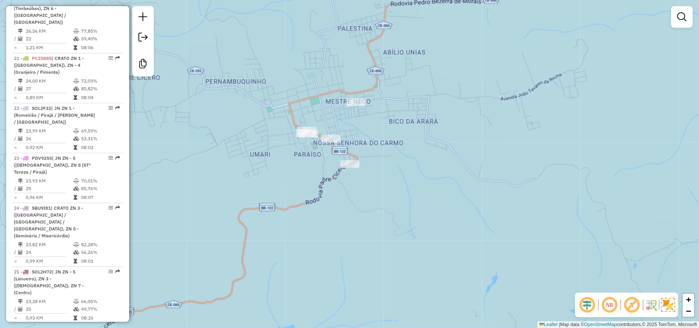
click at [357, 106] on div at bounding box center [355, 102] width 19 height 8
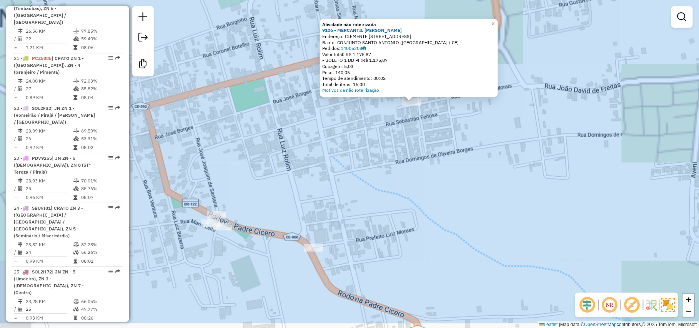
drag, startPoint x: 315, startPoint y: 241, endPoint x: 398, endPoint y: 189, distance: 98.0
click at [398, 189] on div "Atividade não roteirizada 9106 - MERCANTIL CICERO KEL Endereço: CLEMENTE FERREI…" at bounding box center [349, 164] width 699 height 328
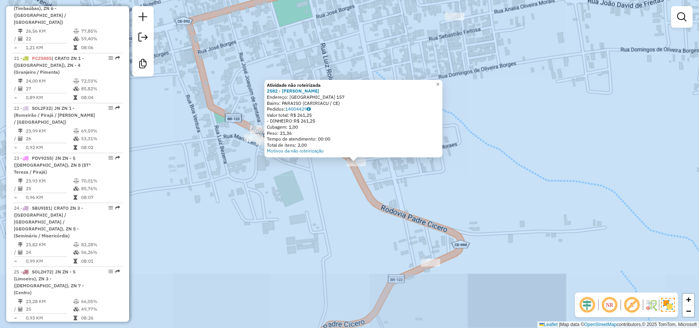
drag, startPoint x: 297, startPoint y: 246, endPoint x: 304, endPoint y: 244, distance: 7.9
click at [304, 244] on div "Atividade não roteirizada 2582 - EDIGLE CARDOSO Endereço: JUAZEIRO DO NORTE 157…" at bounding box center [349, 164] width 699 height 328
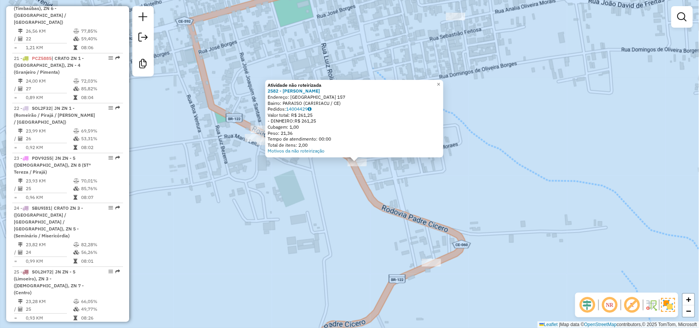
click at [274, 256] on div "Atividade não roteirizada 2582 - EDIGLE CARDOSO Endereço: JUAZEIRO DO NORTE 157…" at bounding box center [349, 164] width 699 height 328
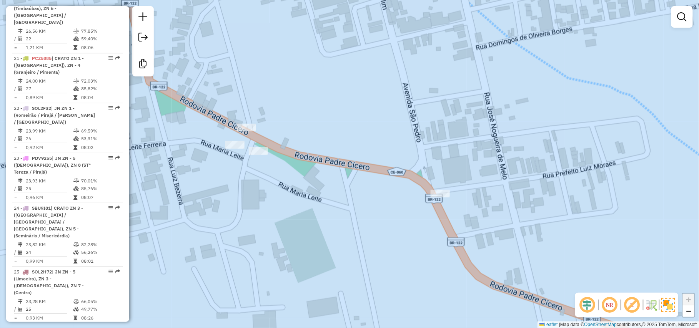
click at [231, 129] on div "Janela de atendimento Grade de atendimento Capacidade Transportadoras Veículos …" at bounding box center [349, 164] width 699 height 328
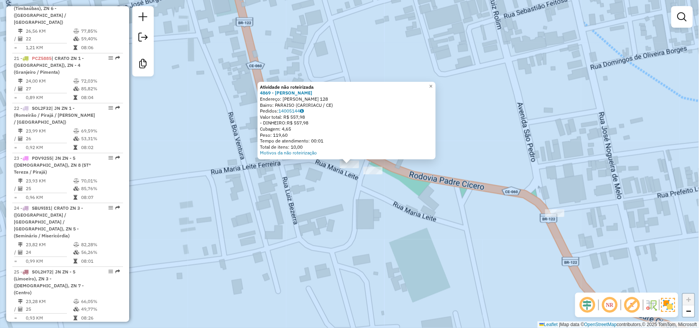
click at [373, 183] on div "Atividade não roteirizada 4869 - JAIANA CARDOSO Endereço: JOSE JOAQUIM DE SANTA…" at bounding box center [349, 164] width 699 height 328
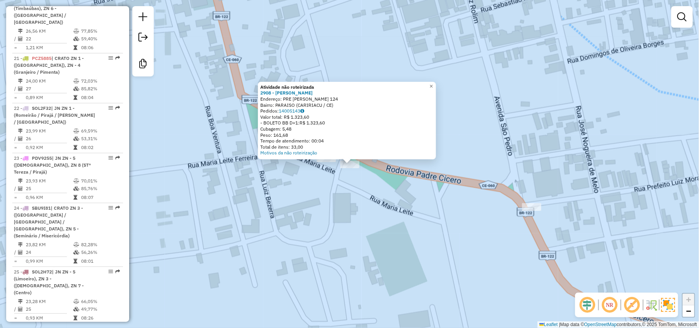
click at [320, 168] on div "Atividade não roteirizada 2908 - ANTONIO PEREIRA Endereço: PRE LUIS MORAIS 124 …" at bounding box center [349, 164] width 699 height 328
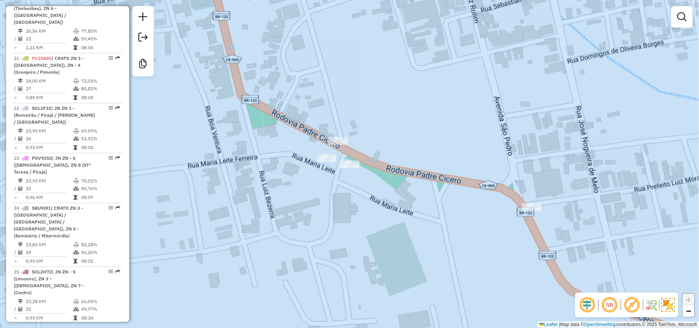
click at [325, 162] on div at bounding box center [326, 158] width 19 height 8
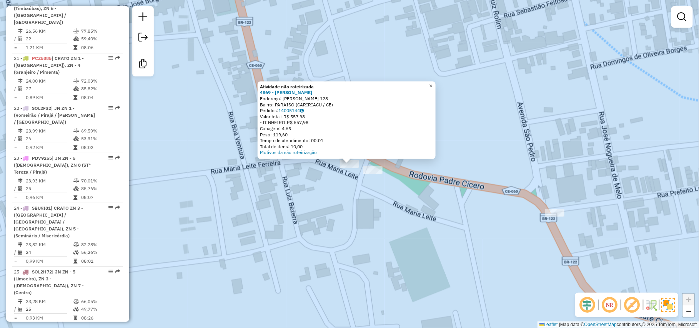
click at [319, 206] on div "Atividade não roteirizada 4869 - JAIANA CARDOSO Endereço: JOSE JOAQUIM DE SANTA…" at bounding box center [349, 164] width 699 height 328
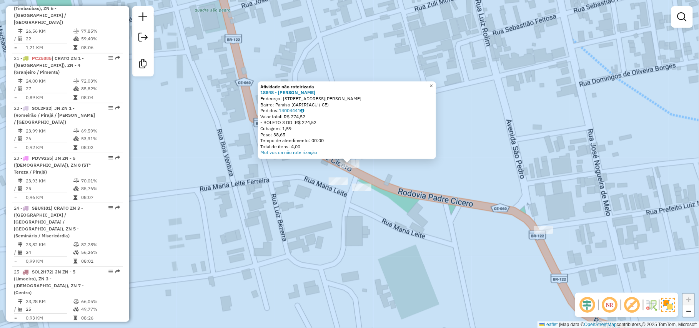
drag, startPoint x: 544, startPoint y: 320, endPoint x: 449, endPoint y: 182, distance: 167.3
click at [544, 320] on div "Atividade não roteirizada 18848 - RAIMUNDA GOMES Endereço: Rua José Joaquim de …" at bounding box center [349, 164] width 699 height 328
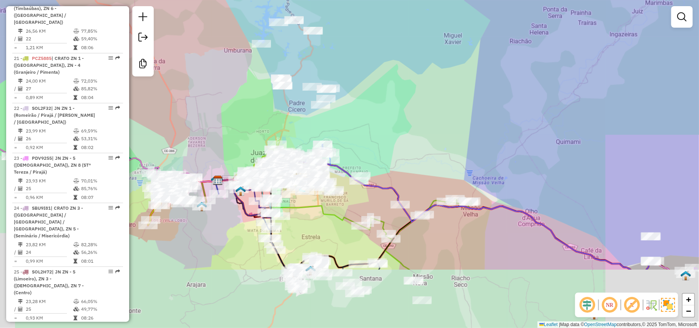
drag, startPoint x: 419, startPoint y: 152, endPoint x: 363, endPoint y: 43, distance: 122.3
click at [364, 46] on div "Janela de atendimento Grade de atendimento Capacidade Transportadoras Veículos …" at bounding box center [349, 164] width 699 height 328
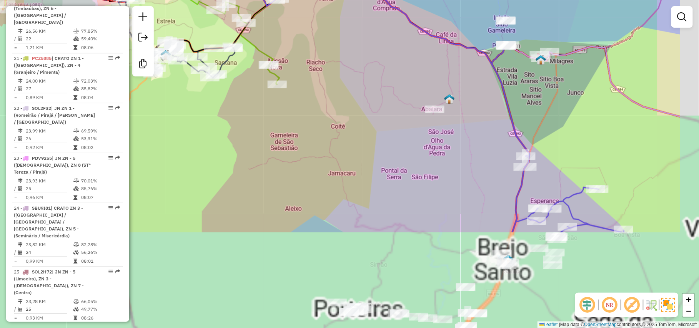
drag, startPoint x: 461, startPoint y: 199, endPoint x: 326, endPoint y: 13, distance: 230.2
click at [327, 14] on div "Janela de atendimento Grade de atendimento Capacidade Transportadoras Veículos …" at bounding box center [349, 164] width 699 height 328
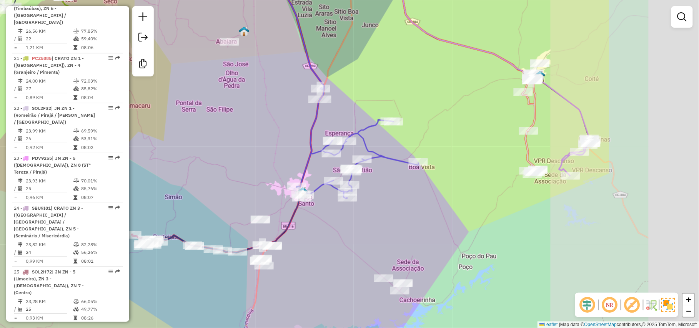
drag, startPoint x: 385, startPoint y: 120, endPoint x: 288, endPoint y: 113, distance: 96.7
click at [288, 113] on icon at bounding box center [352, 88] width 132 height 222
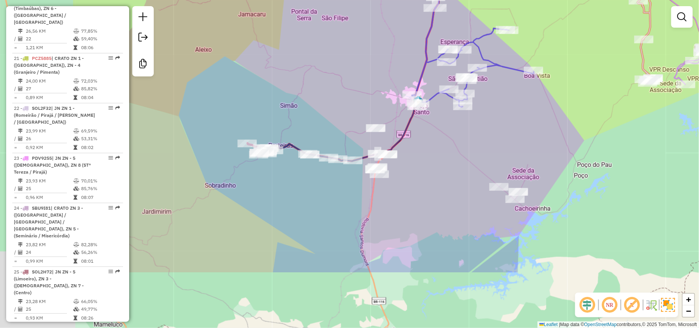
drag, startPoint x: 456, startPoint y: 141, endPoint x: 561, endPoint y: 131, distance: 105.8
click at [561, 131] on div "Janela de atendimento Grade de atendimento Capacidade Transportadoras Veículos …" at bounding box center [349, 164] width 699 height 328
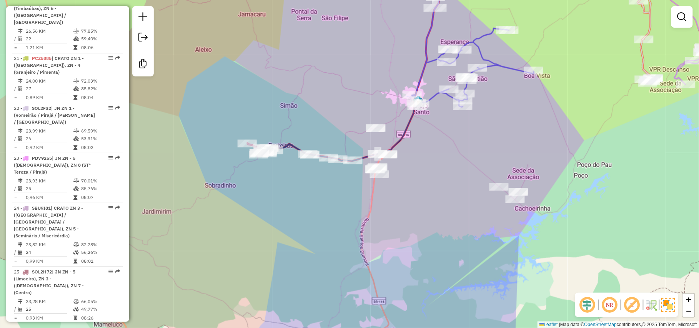
drag, startPoint x: 306, startPoint y: 194, endPoint x: 541, endPoint y: 114, distance: 248.2
click at [536, 115] on div "Janela de atendimento Grade de atendimento Capacidade Transportadoras Veículos …" at bounding box center [349, 164] width 699 height 328
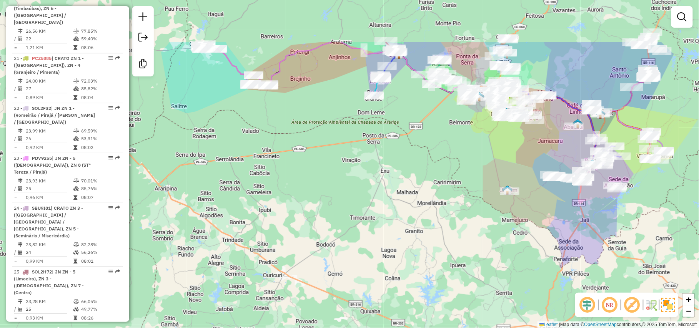
drag, startPoint x: 347, startPoint y: 103, endPoint x: 359, endPoint y: 179, distance: 76.6
click at [359, 179] on div "Janela de atendimento Grade de atendimento Capacidade Transportadoras Veículos …" at bounding box center [349, 164] width 699 height 328
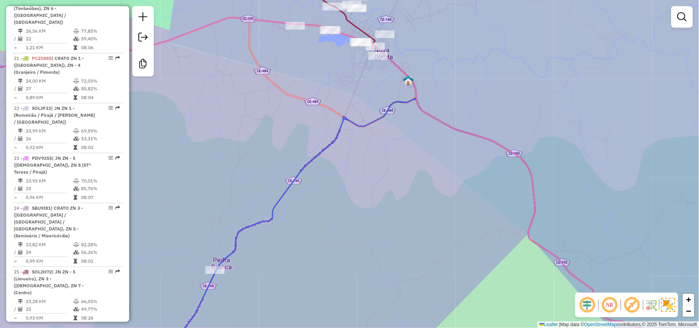
click at [406, 241] on div "Janela de atendimento Grade de atendimento Capacidade Transportadoras Veículos …" at bounding box center [349, 164] width 699 height 328
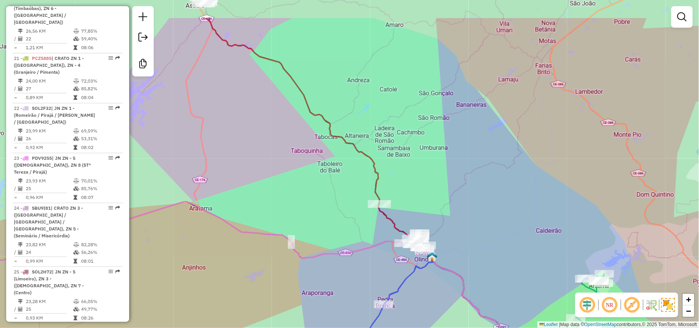
drag, startPoint x: 277, startPoint y: 168, endPoint x: 303, endPoint y: 219, distance: 57.2
click at [303, 219] on div "Janela de atendimento Grade de atendimento Capacidade Transportadoras Veículos …" at bounding box center [349, 164] width 699 height 328
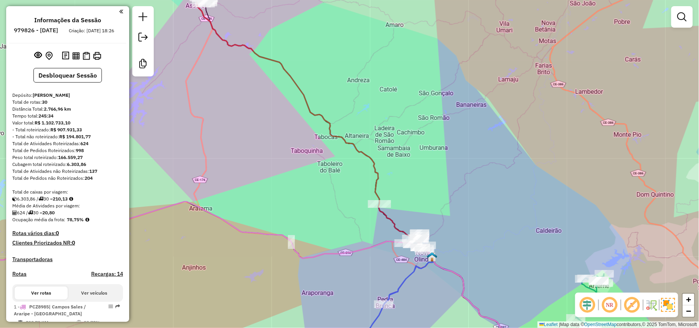
scroll to position [1075, 0]
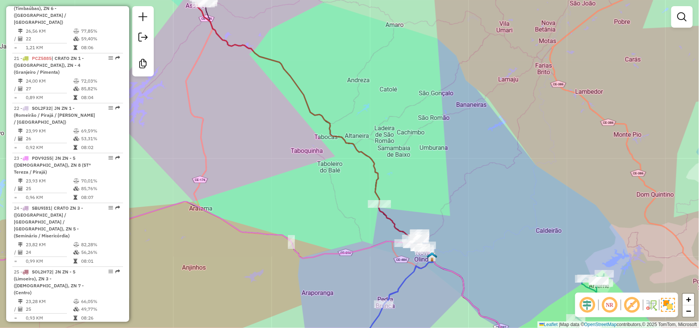
click at [448, 96] on div "Janela de atendimento Grade de atendimento Capacidade Transportadoras Veículos …" at bounding box center [349, 164] width 699 height 328
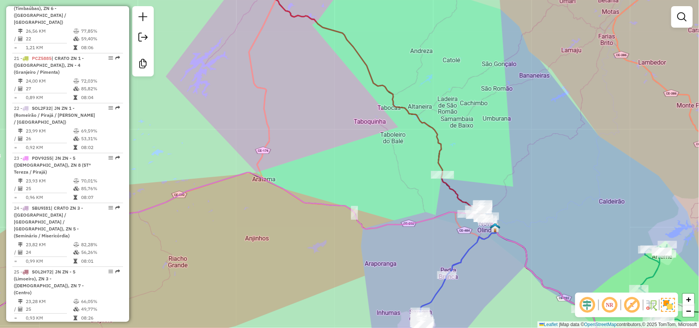
click at [408, 185] on div "Janela de atendimento Grade de atendimento Capacidade Transportadoras Veículos …" at bounding box center [349, 164] width 699 height 328
